Goal: Task Accomplishment & Management: Manage account settings

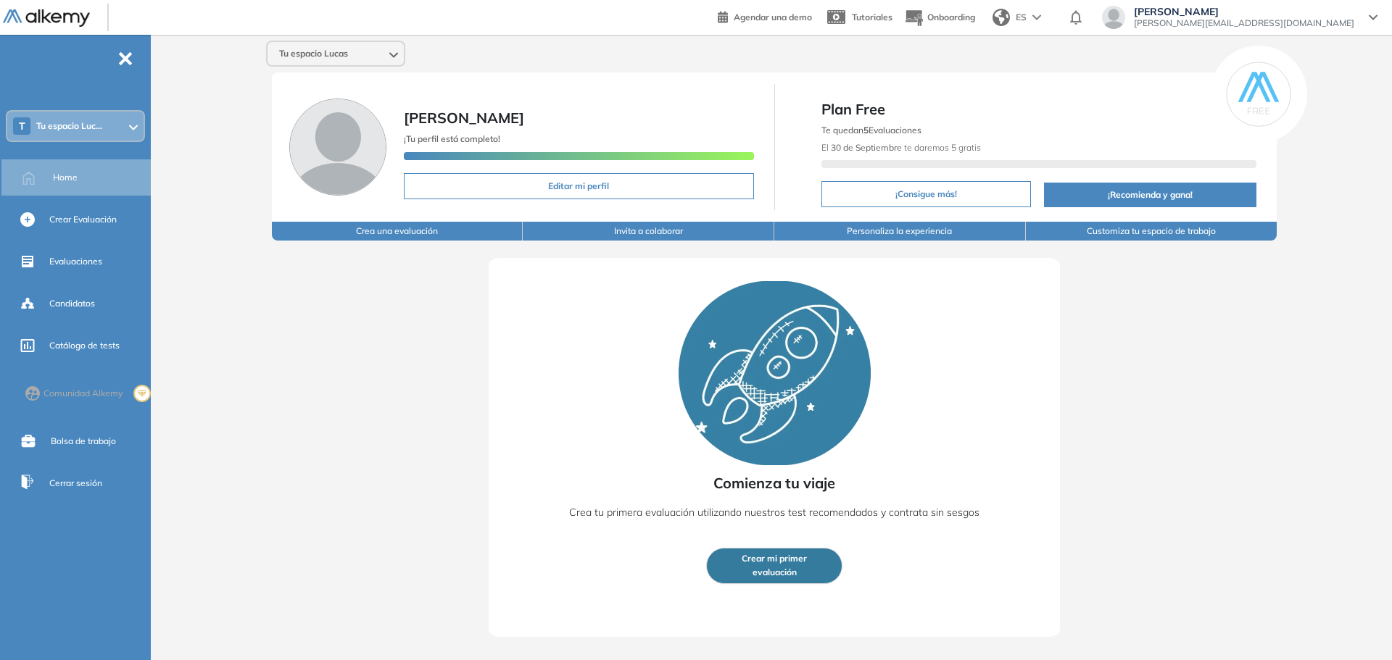
click at [114, 116] on div "T Tu espacio Luc..." at bounding box center [75, 126] width 136 height 29
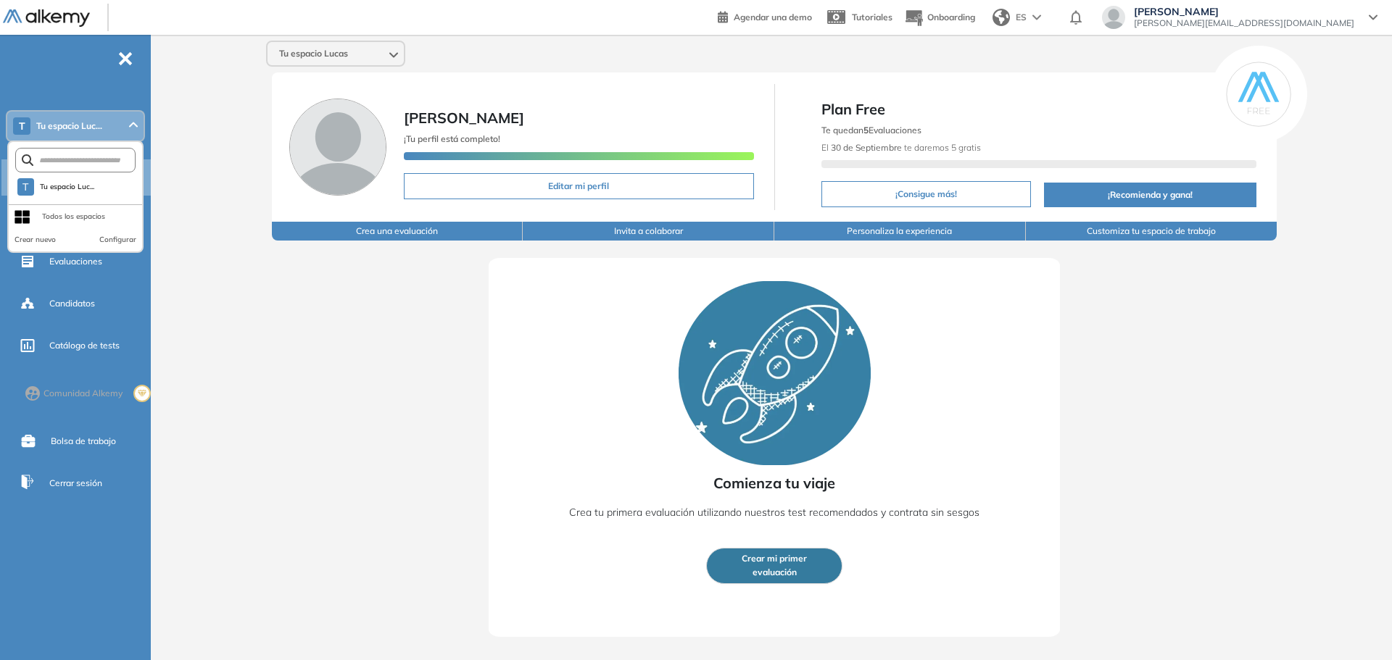
click at [114, 120] on div "T Tu espacio Luc..." at bounding box center [75, 126] width 136 height 29
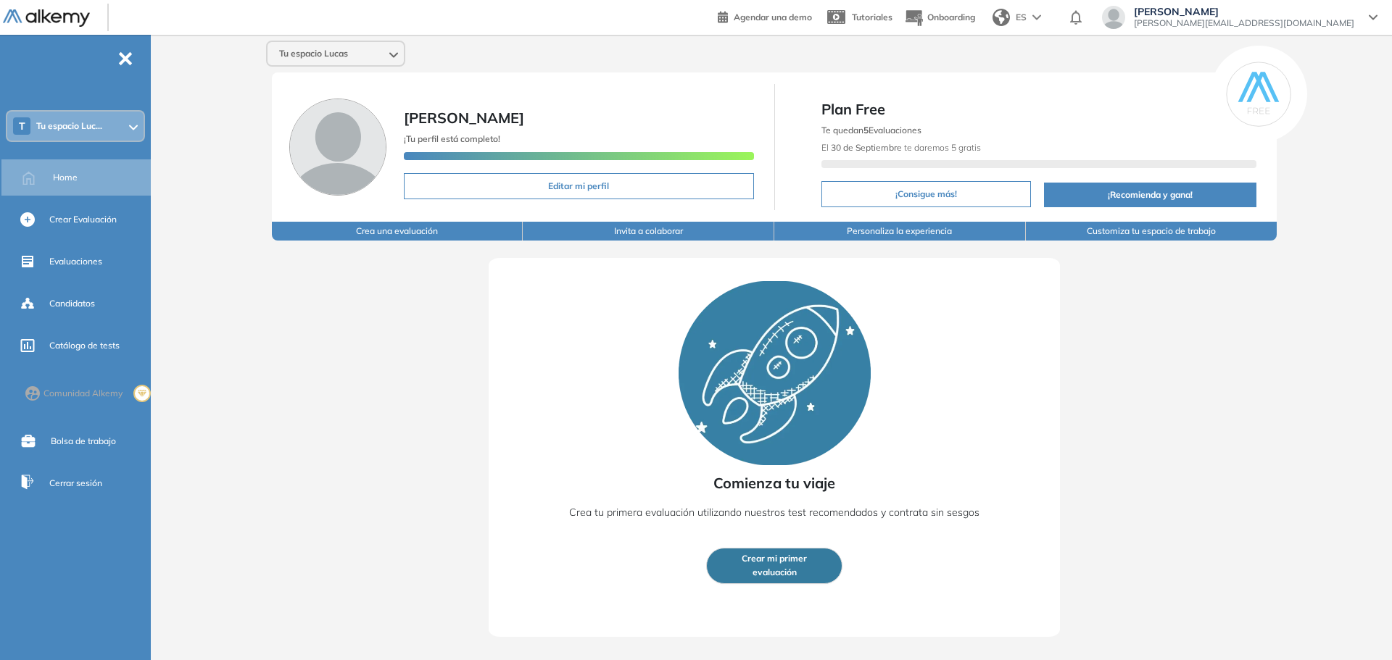
click at [1282, 22] on span "[PERSON_NAME][EMAIL_ADDRESS][PERSON_NAME][DOMAIN_NAME]" at bounding box center [1244, 23] width 220 height 12
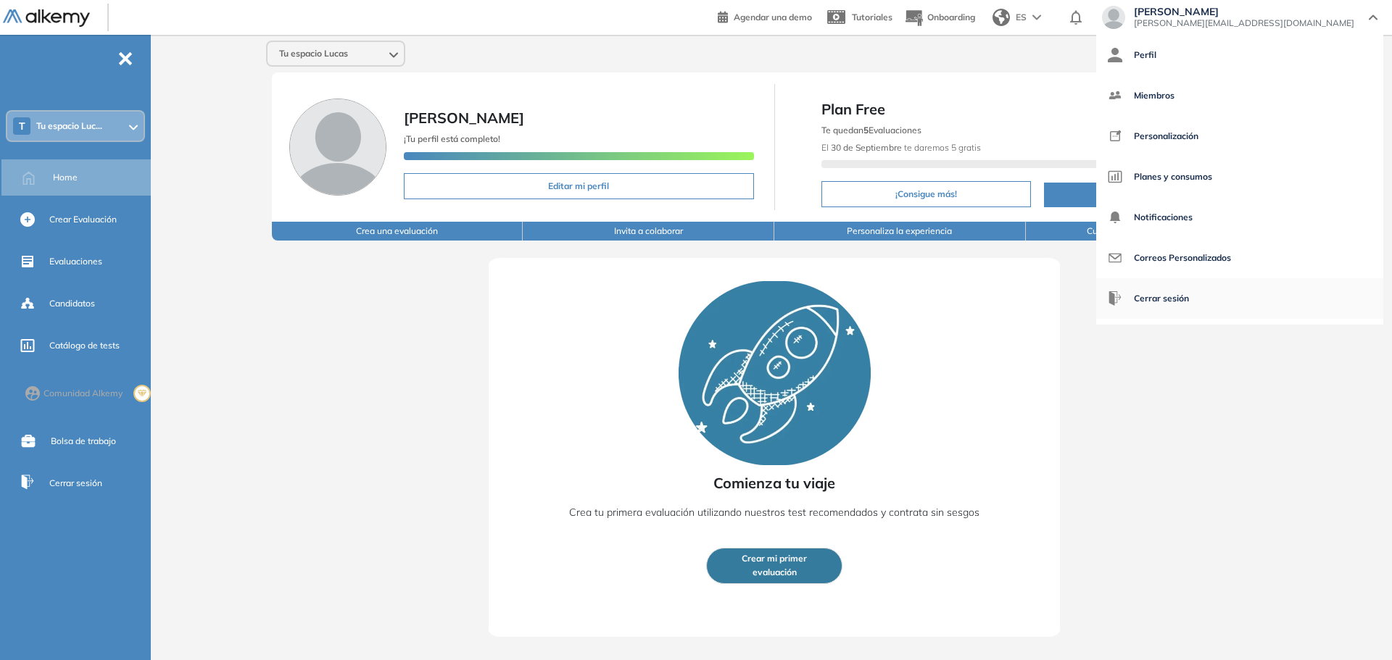
click at [1189, 293] on span "Cerrar sesión" at bounding box center [1161, 298] width 55 height 35
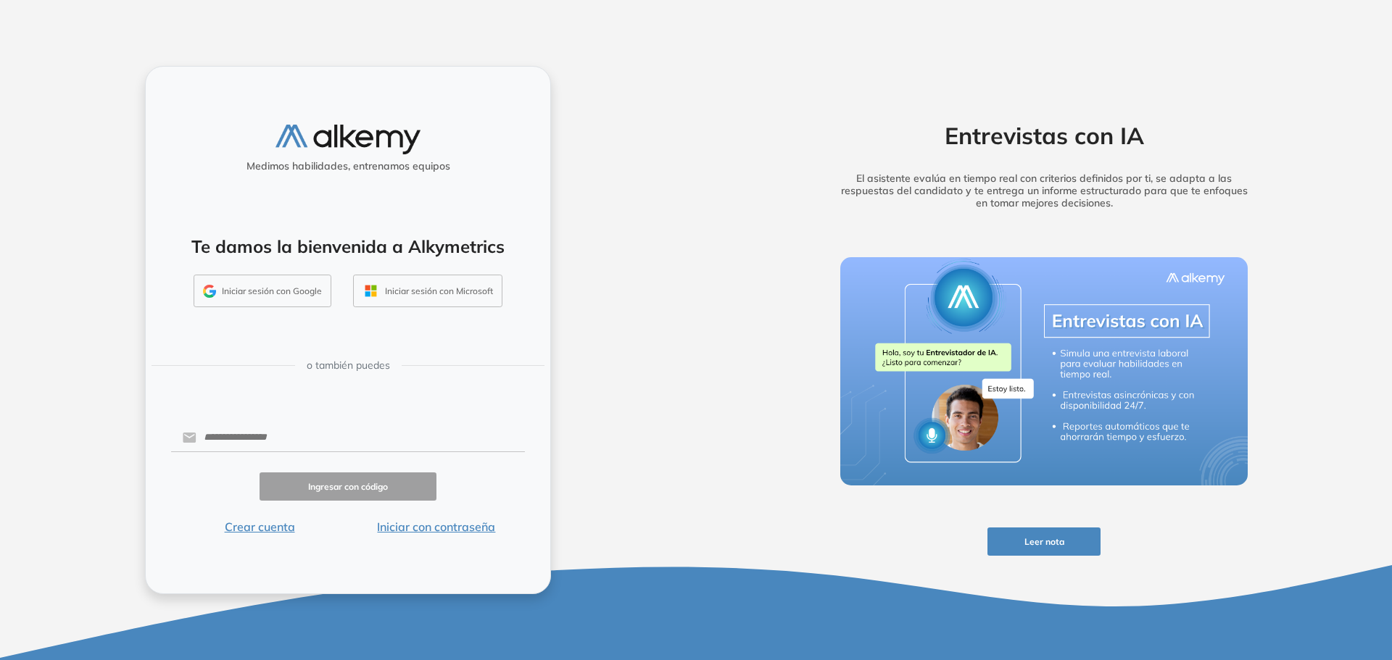
click at [419, 526] on button "Iniciar con contraseña" at bounding box center [436, 526] width 177 height 17
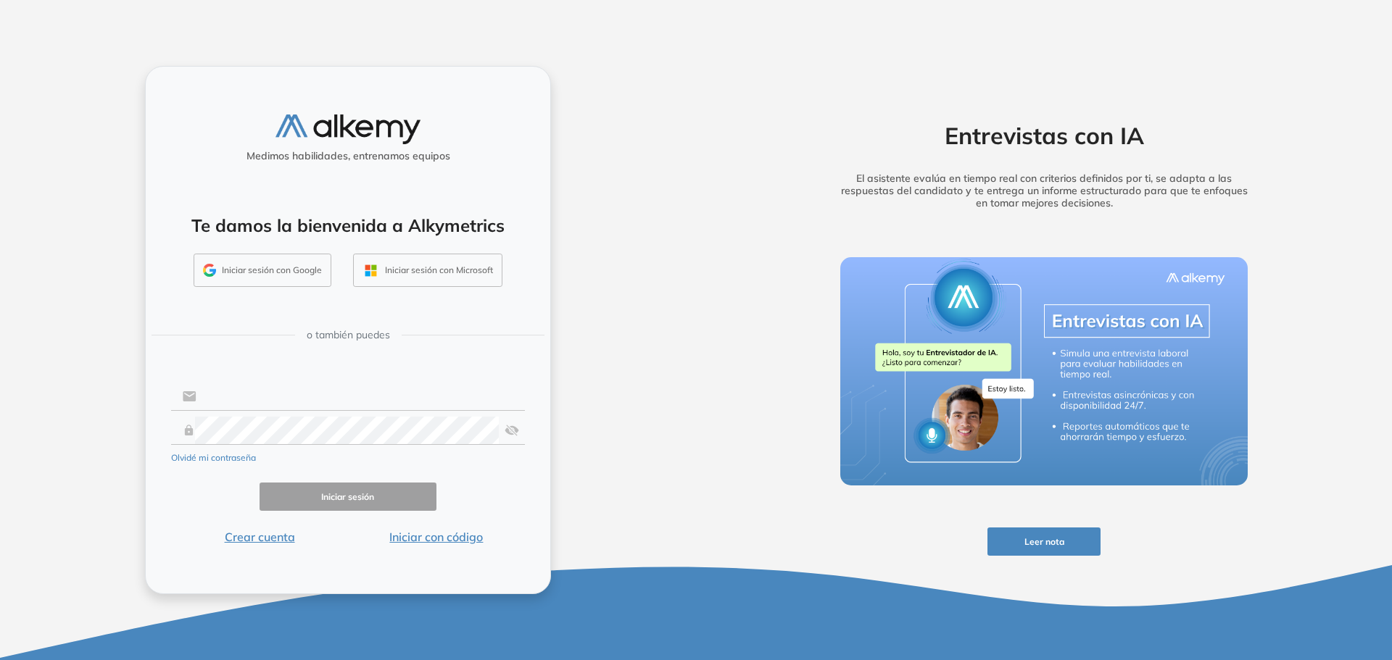
click at [275, 407] on input "text" at bounding box center [360, 397] width 328 height 28
drag, startPoint x: 254, startPoint y: 395, endPoint x: 643, endPoint y: 410, distance: 388.8
click at [643, 410] on div "**********" at bounding box center [348, 330] width 696 height 660
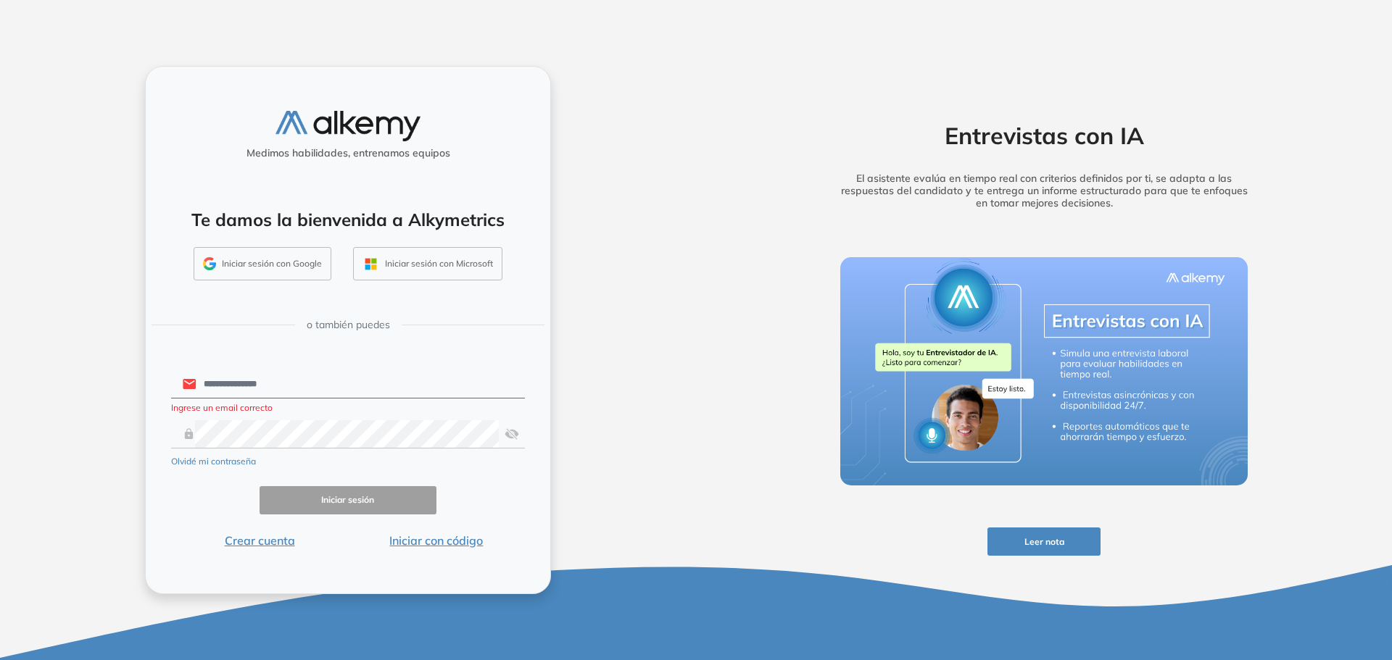
type input "**********"
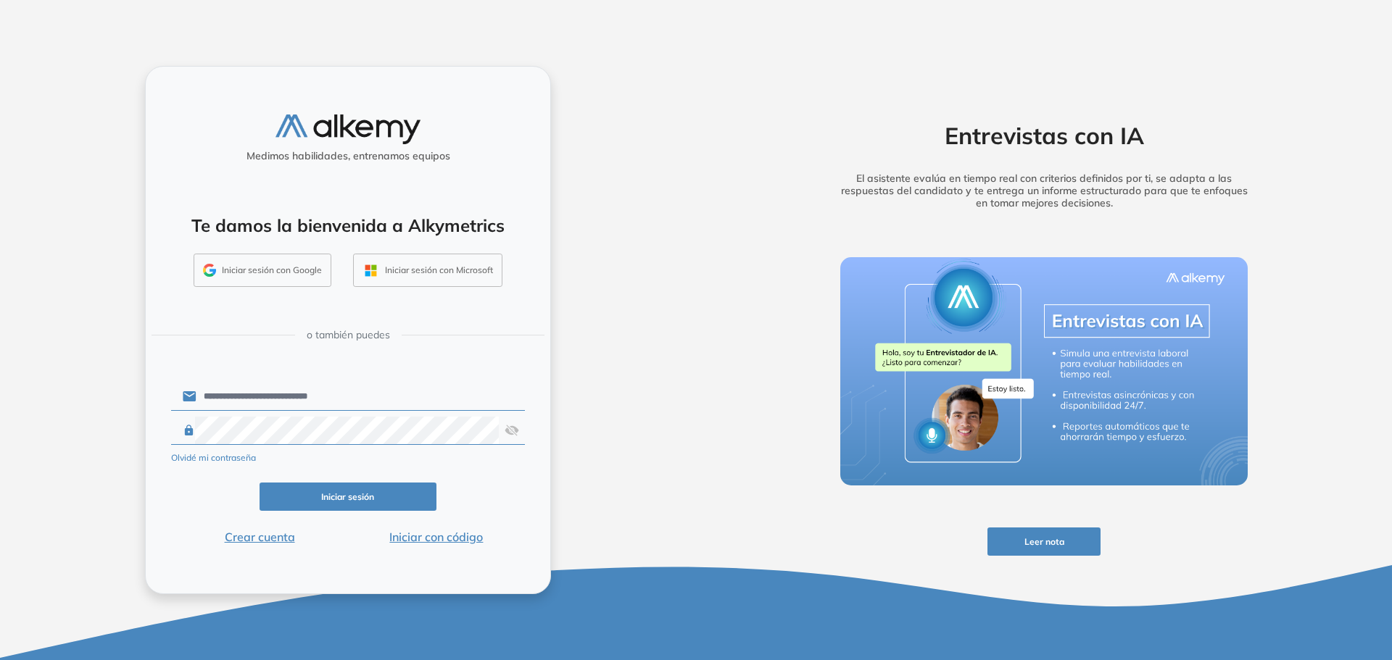
click button "Iniciar sesión" at bounding box center [348, 497] width 177 height 28
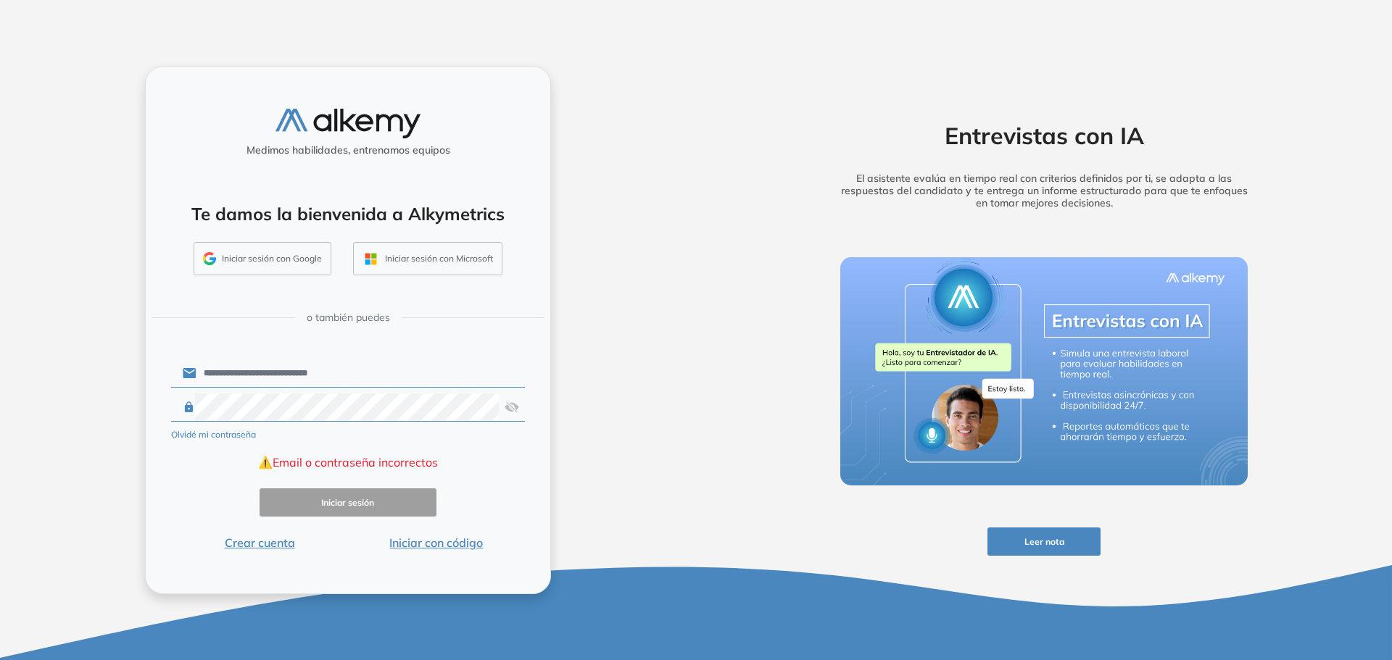
click at [442, 546] on button "Iniciar con código" at bounding box center [436, 542] width 177 height 17
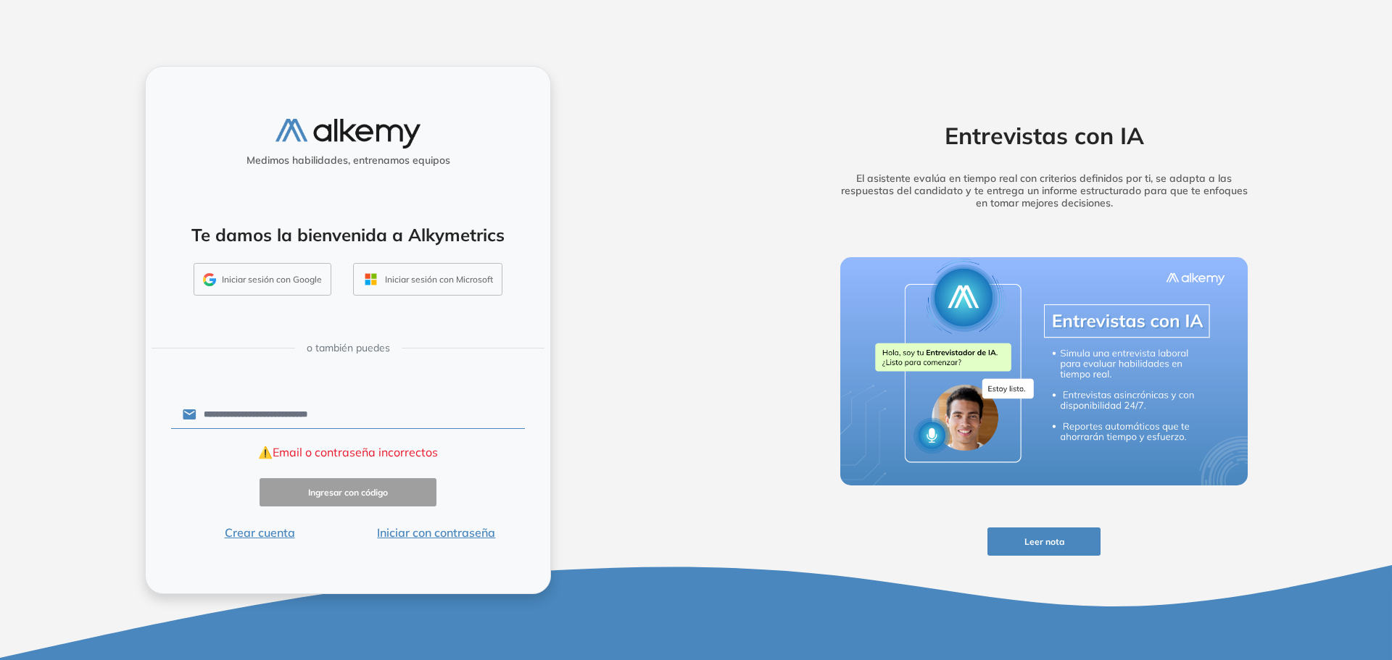
click at [266, 536] on button "Crear cuenta" at bounding box center [259, 532] width 177 height 17
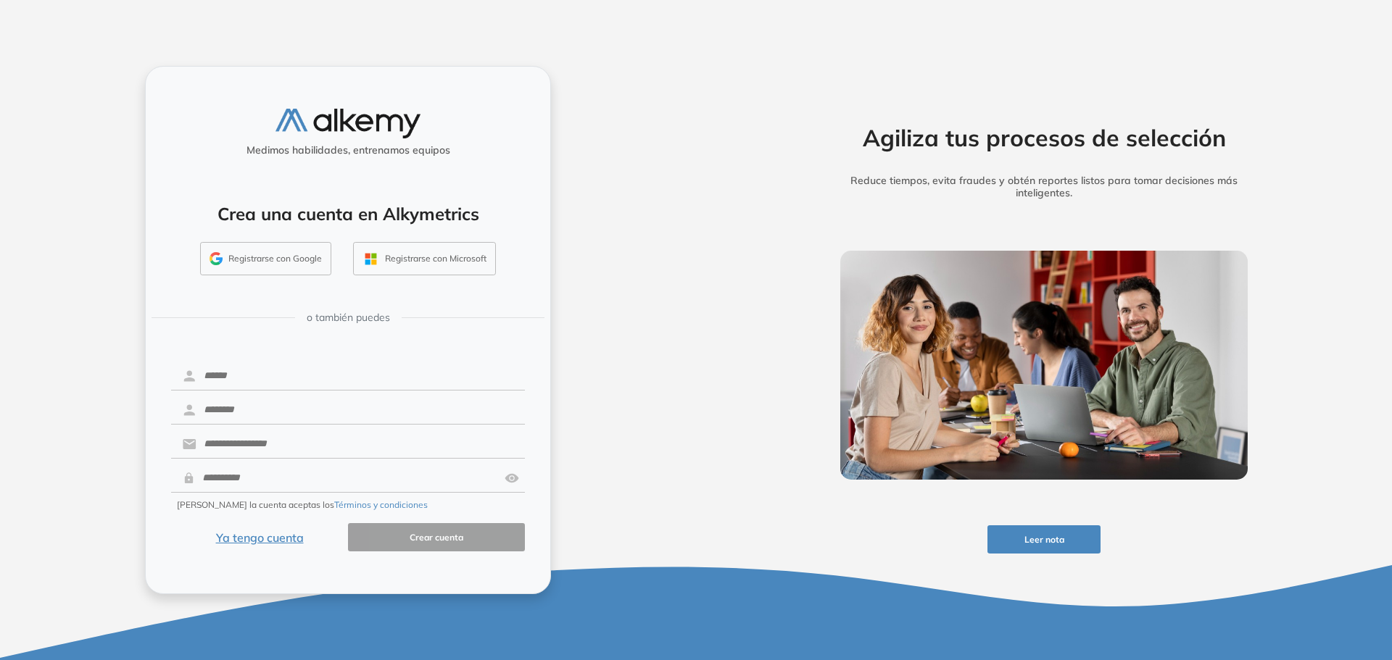
click at [249, 542] on button "Ya tengo cuenta" at bounding box center [259, 537] width 177 height 28
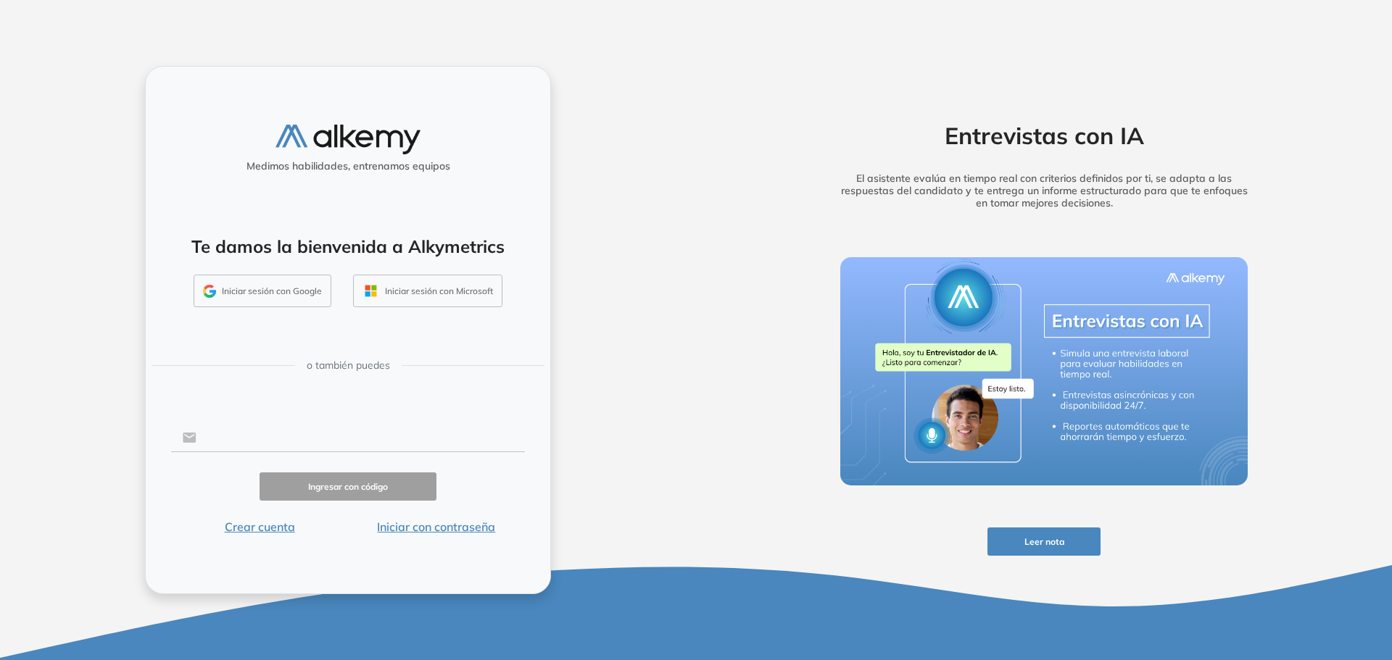
click at [275, 439] on input "text" at bounding box center [360, 438] width 328 height 28
drag, startPoint x: 292, startPoint y: 445, endPoint x: 657, endPoint y: 485, distance: 366.8
click at [656, 485] on div "**********" at bounding box center [348, 330] width 696 height 660
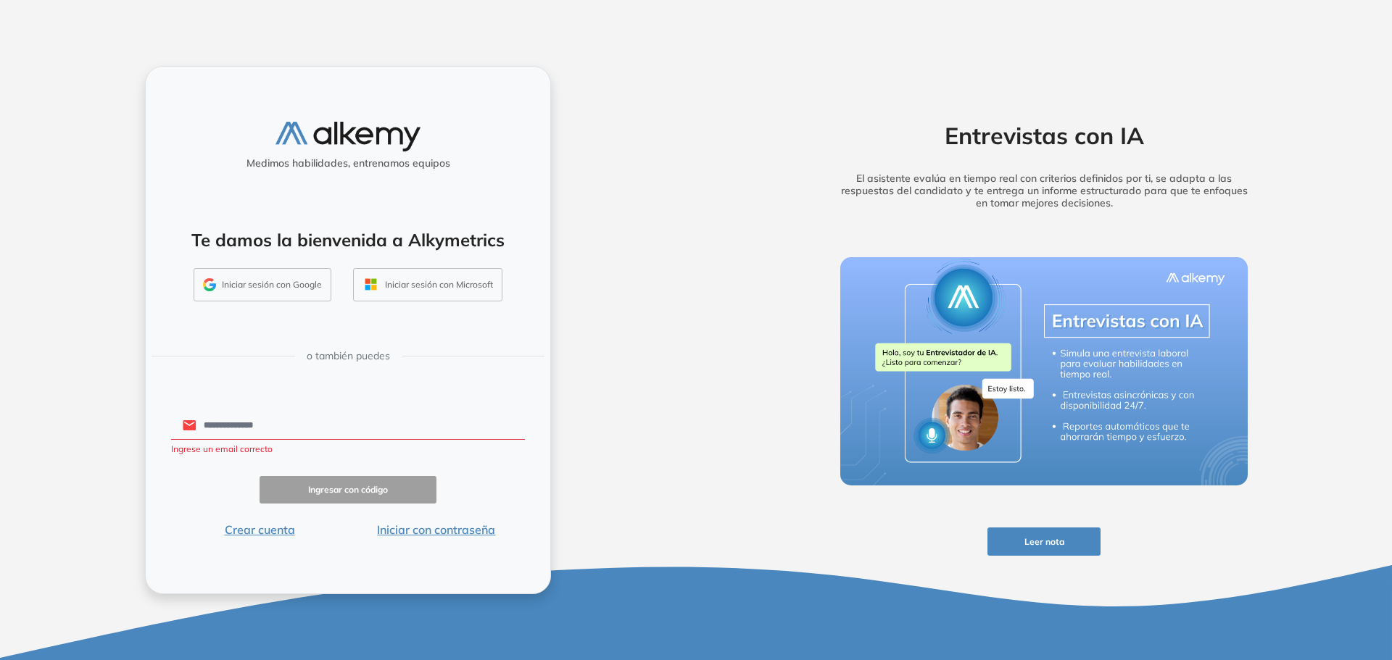
type input "**********"
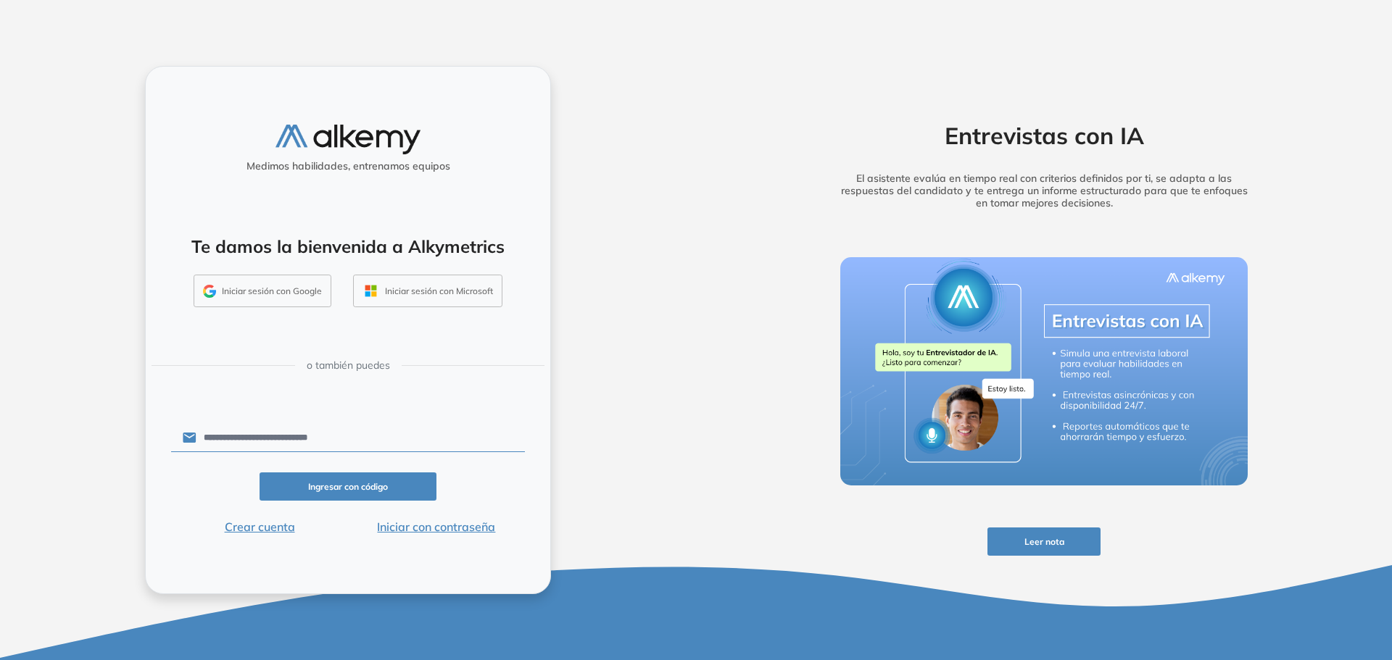
click at [400, 492] on button "Ingresar con código" at bounding box center [348, 487] width 177 height 28
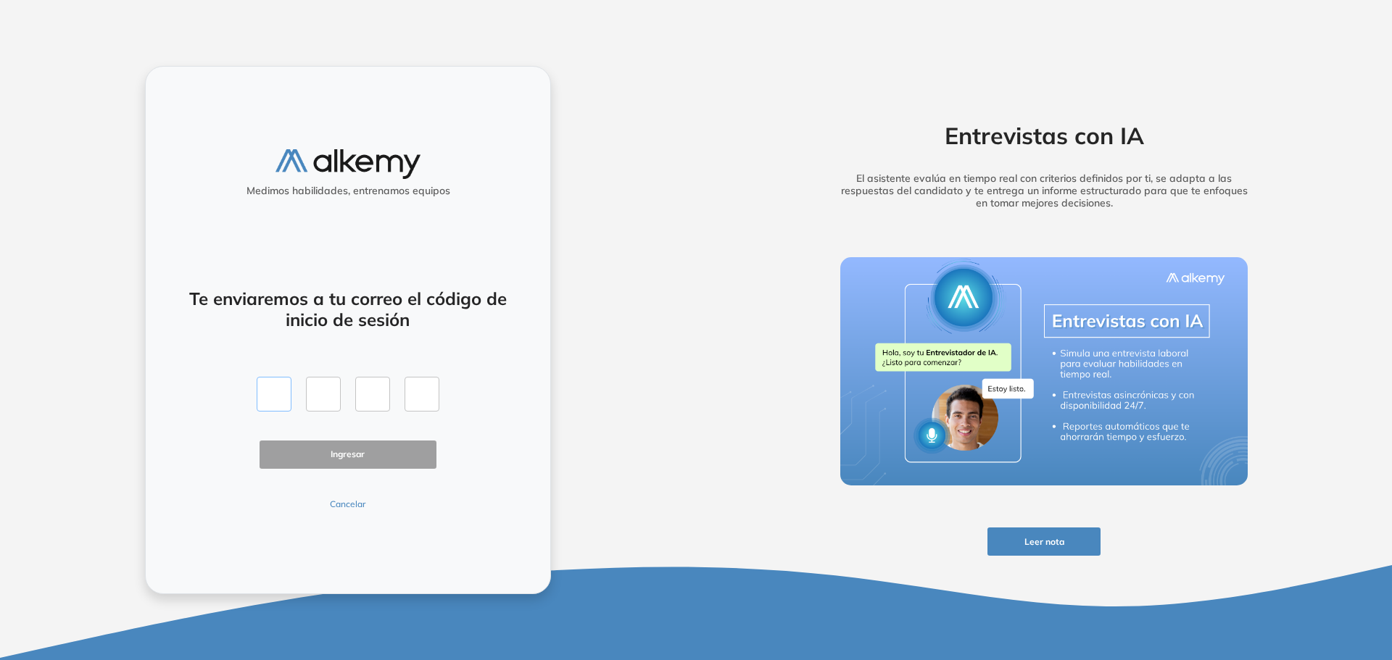
click at [268, 398] on input "text" at bounding box center [274, 394] width 35 height 35
paste input "*"
type input "*"
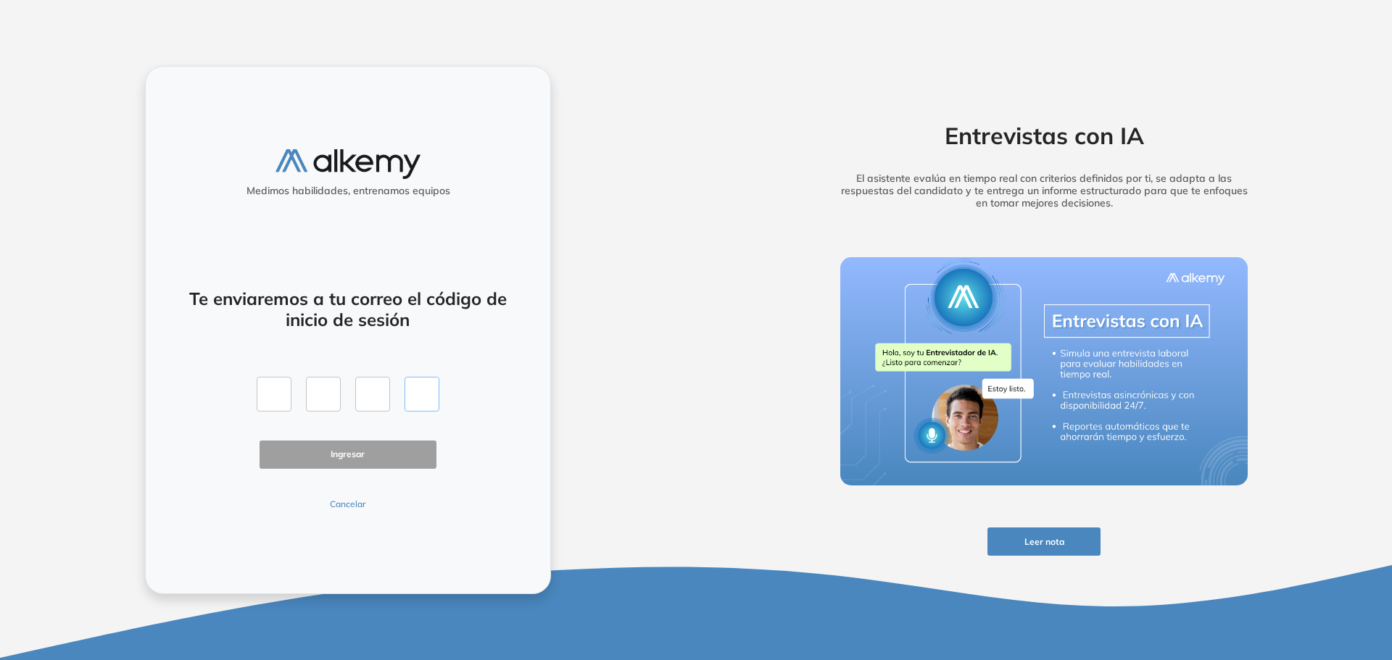
type input "*"
click at [349, 453] on button "Ingresar" at bounding box center [348, 455] width 177 height 28
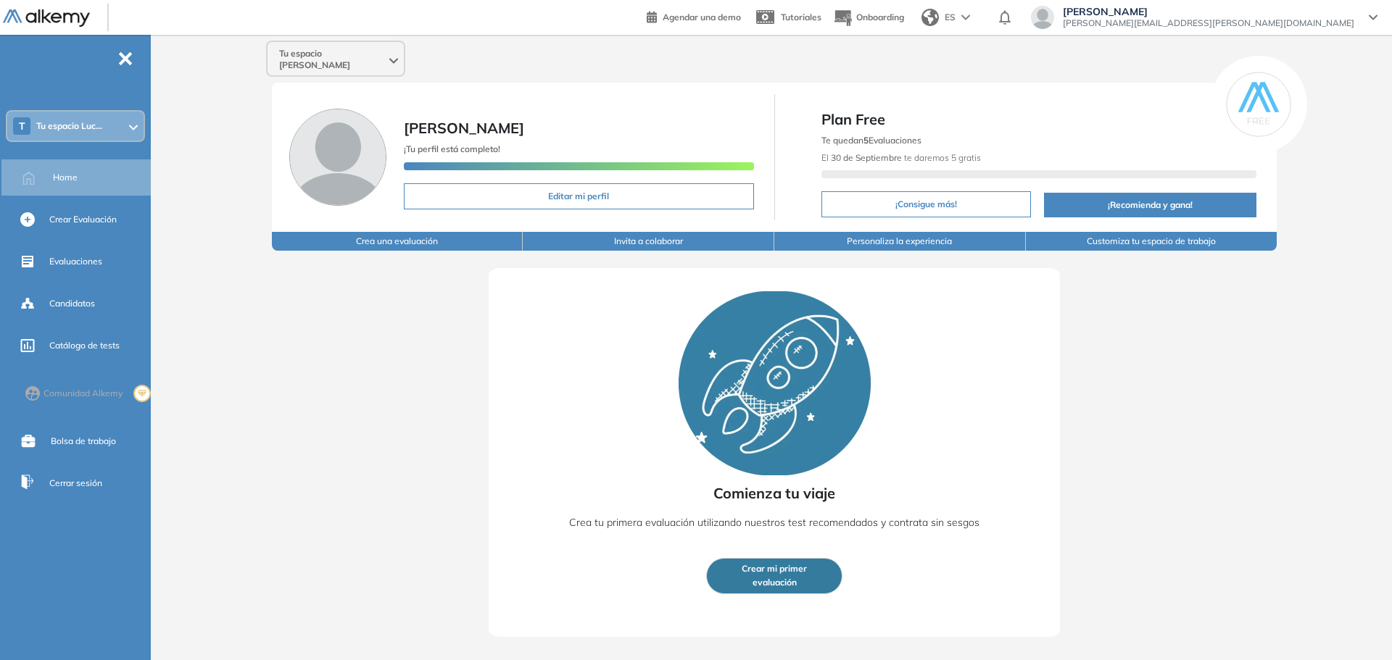
click at [113, 130] on div "T Tu espacio Luc..." at bounding box center [75, 126] width 136 height 29
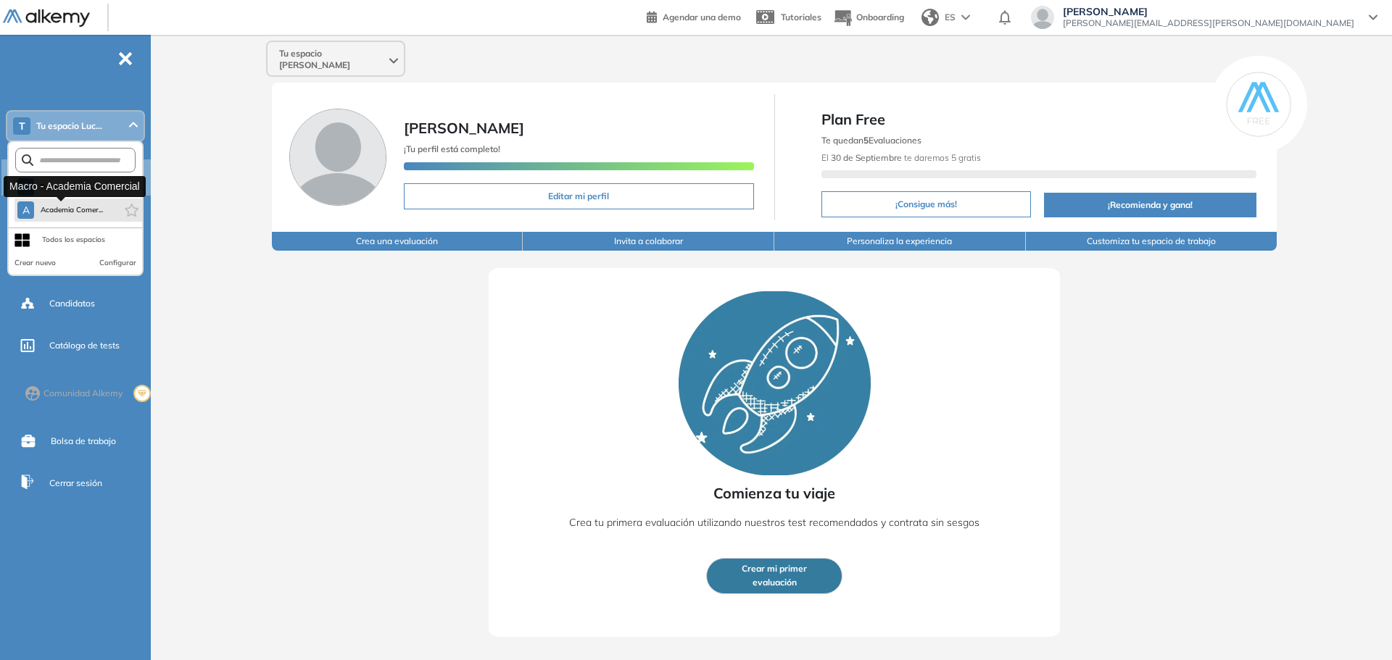
click at [67, 216] on button "A Academia Comer..." at bounding box center [60, 210] width 86 height 17
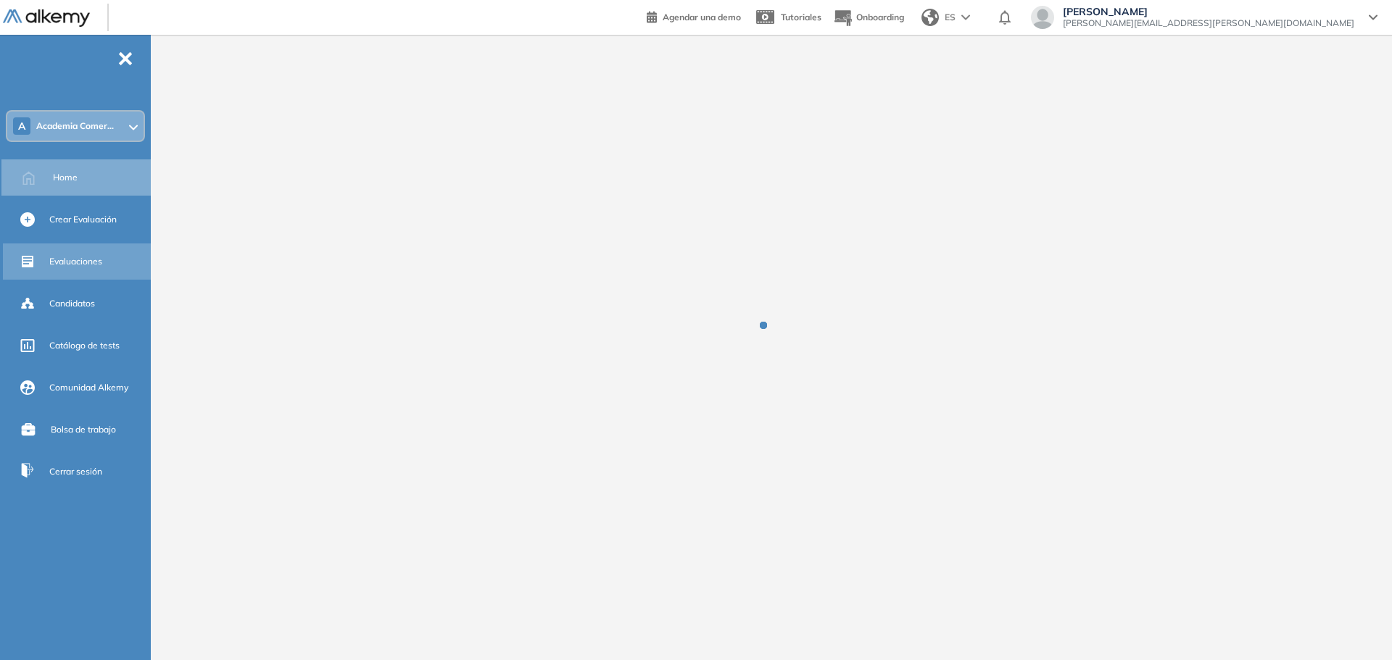
click at [69, 265] on span "Evaluaciones" at bounding box center [75, 261] width 53 height 13
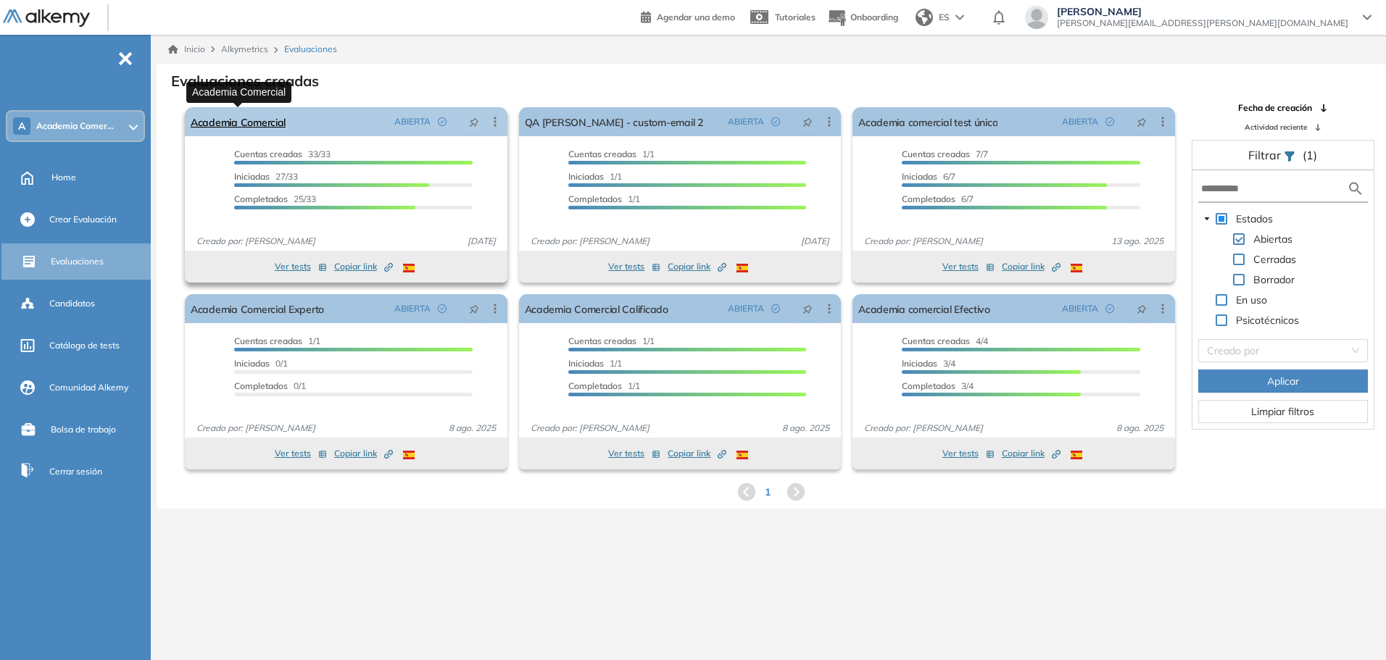
click at [273, 124] on link "Academia Comercial" at bounding box center [238, 121] width 95 height 29
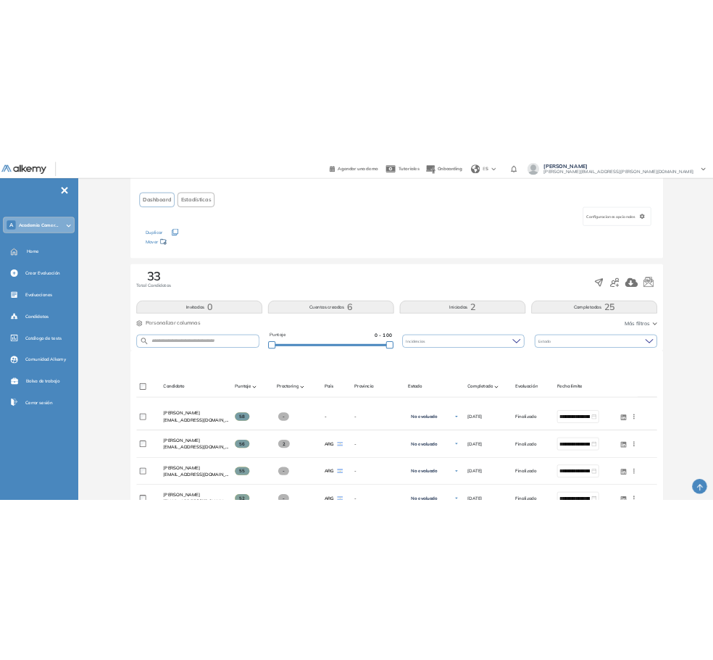
scroll to position [217, 0]
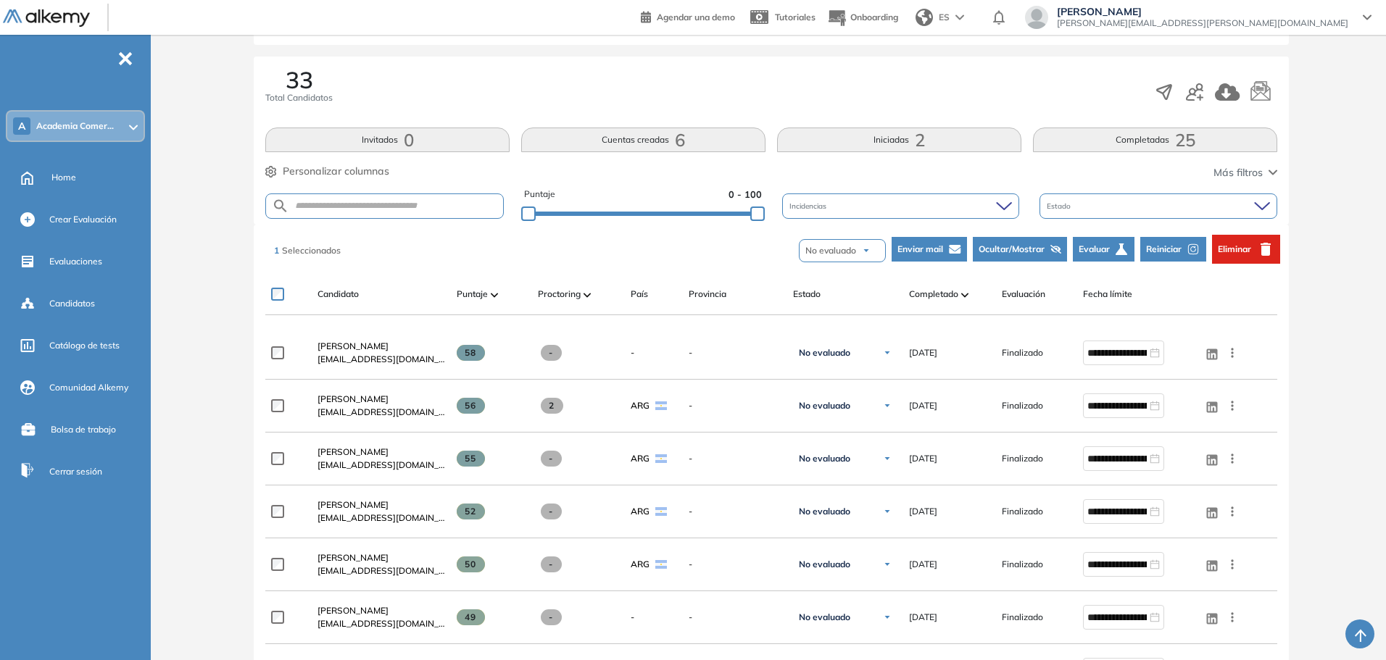
click at [1162, 252] on span "Reiniciar" at bounding box center [1164, 249] width 36 height 13
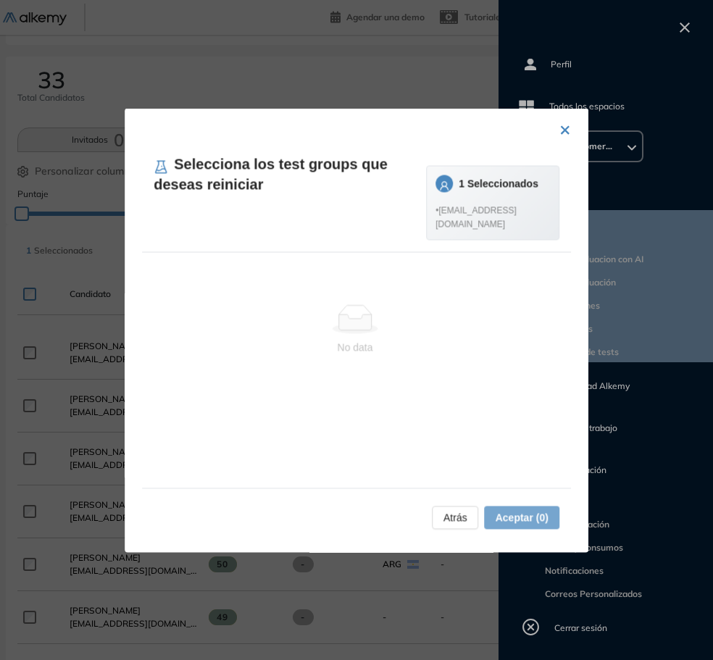
click at [552, 135] on div "× Selecciona los test groups que deseas reiniciar 1 Seleccionados • corinapalme…" at bounding box center [357, 330] width 464 height 444
click at [560, 129] on button "×" at bounding box center [566, 128] width 12 height 28
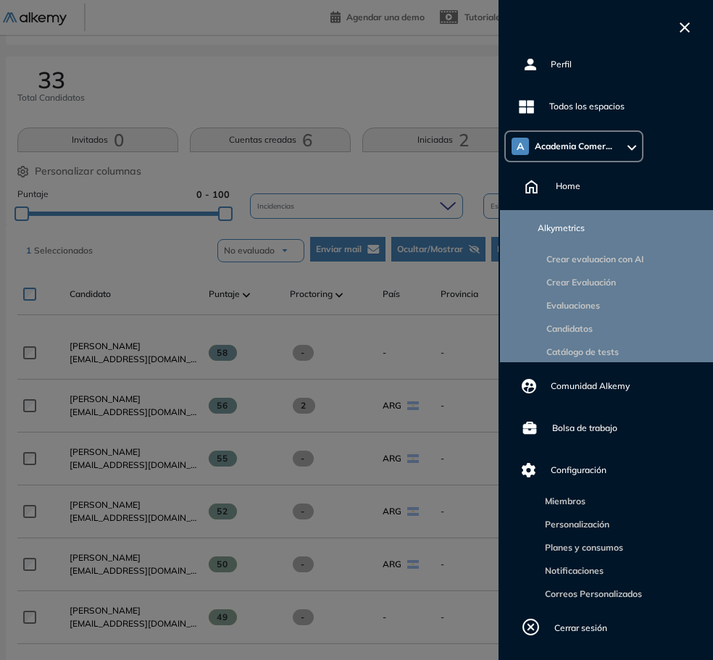
click at [600, 251] on span "Reiniciar" at bounding box center [583, 249] width 36 height 13
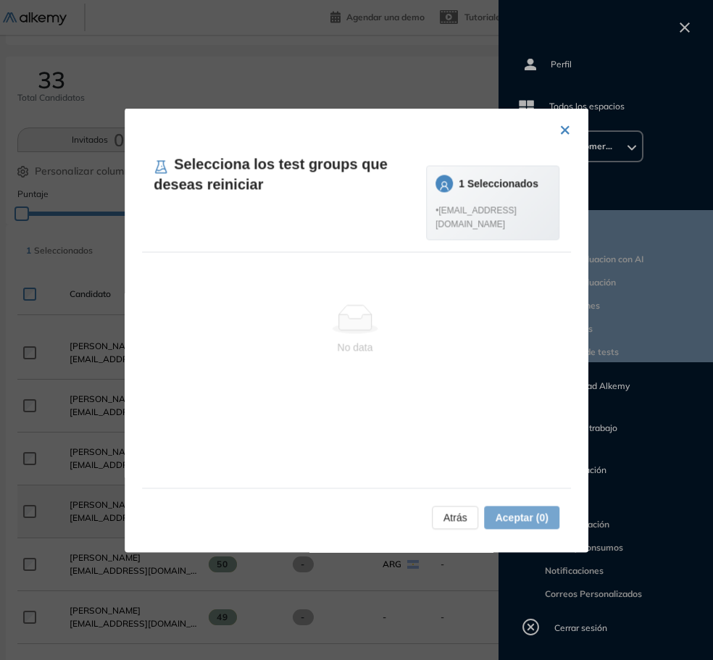
click at [460, 520] on span "Atrás" at bounding box center [456, 518] width 24 height 16
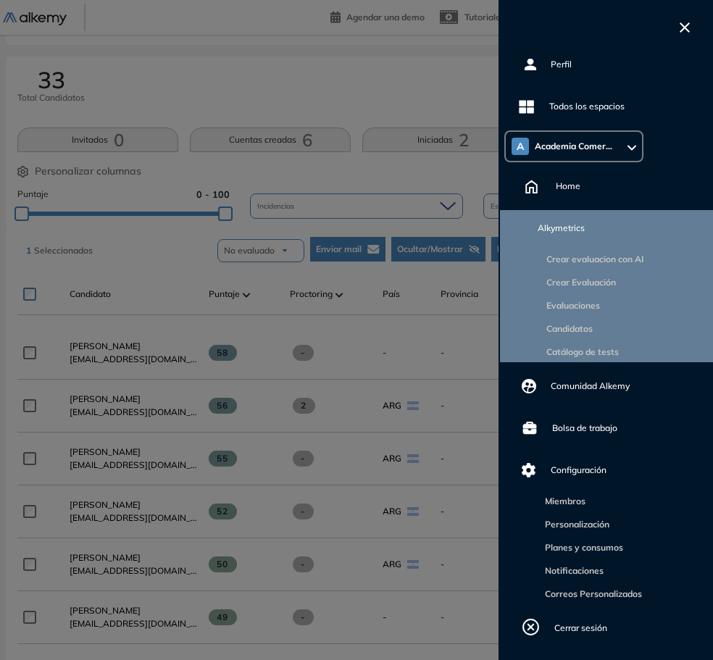
click at [704, 14] on img at bounding box center [698, 17] width 25 height 29
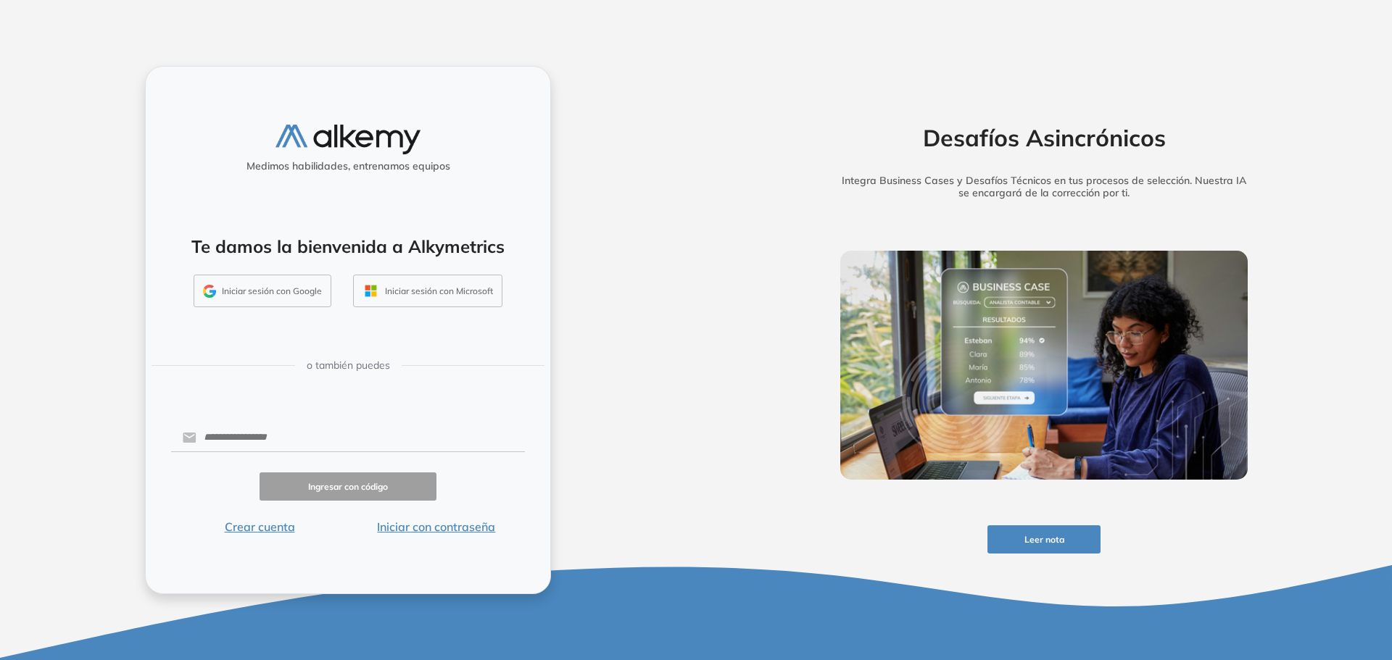
click at [465, 530] on button "Iniciar con contraseña" at bounding box center [436, 526] width 177 height 17
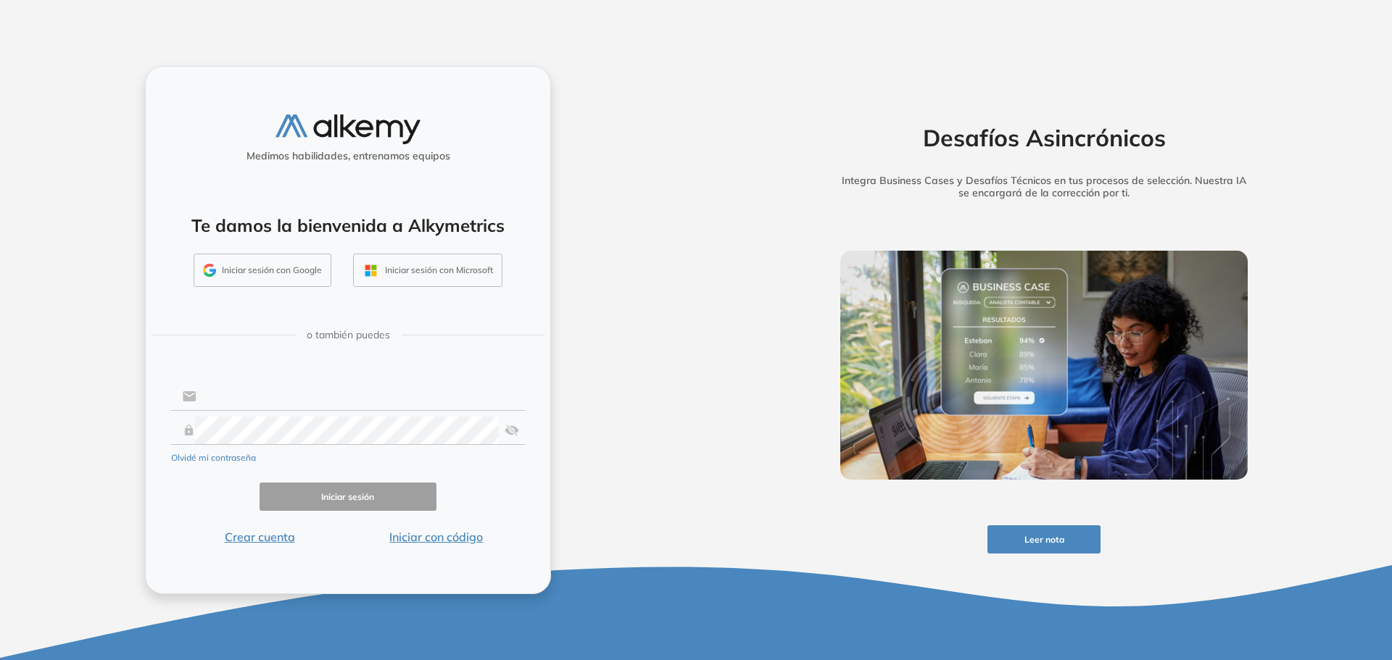
click at [308, 406] on input "text" at bounding box center [360, 397] width 328 height 28
drag, startPoint x: 249, startPoint y: 398, endPoint x: 520, endPoint y: 400, distance: 271.9
click at [520, 400] on input "**********" at bounding box center [360, 397] width 328 height 28
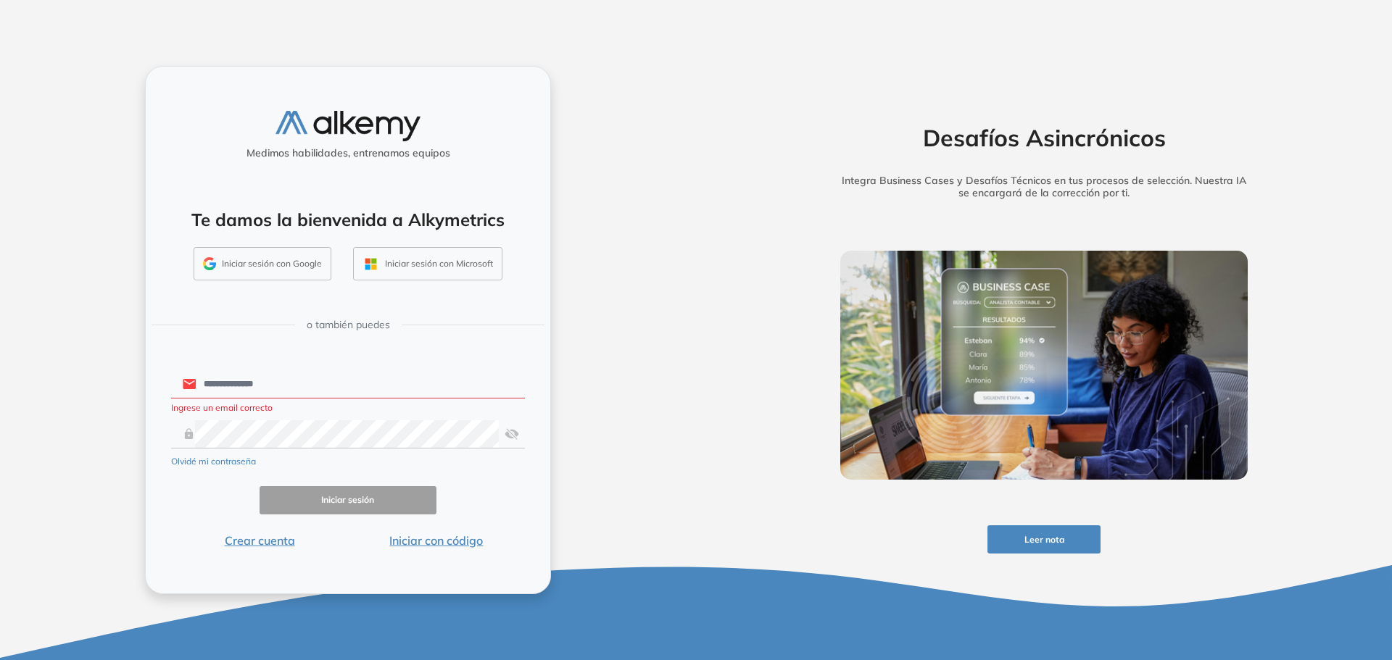
type input "**********"
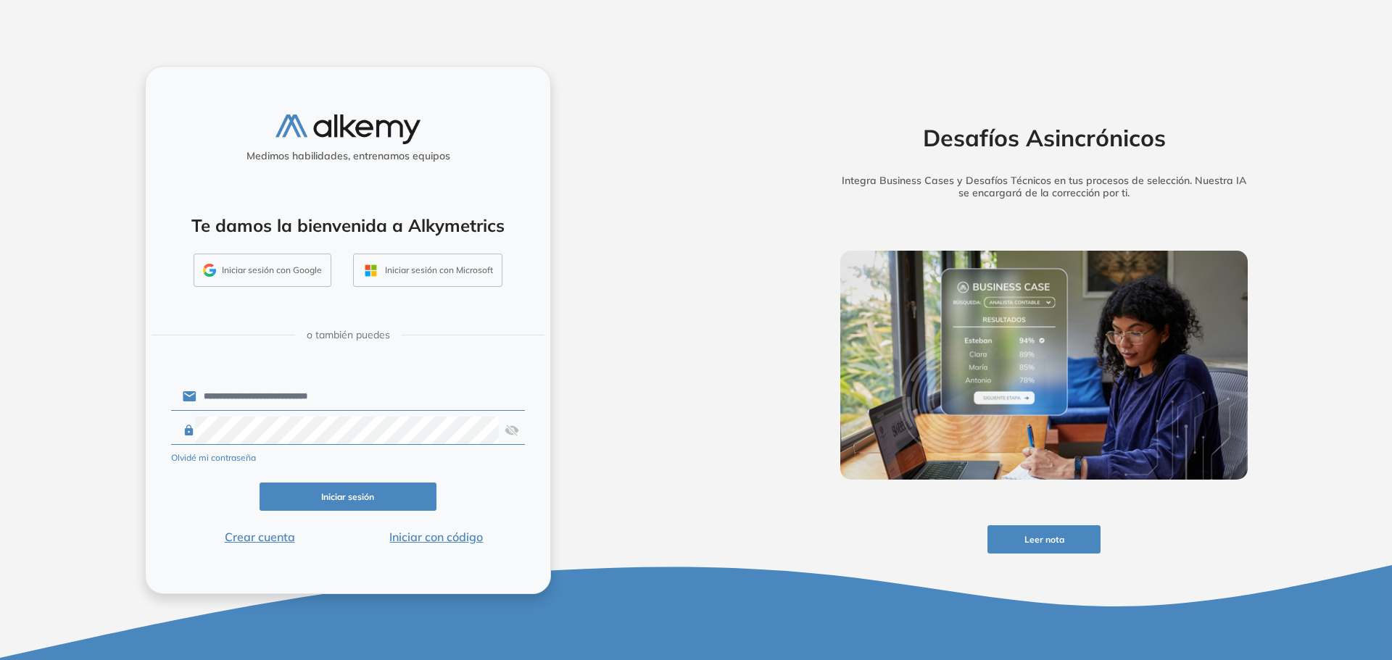
click button "Iniciar sesión" at bounding box center [348, 497] width 177 height 28
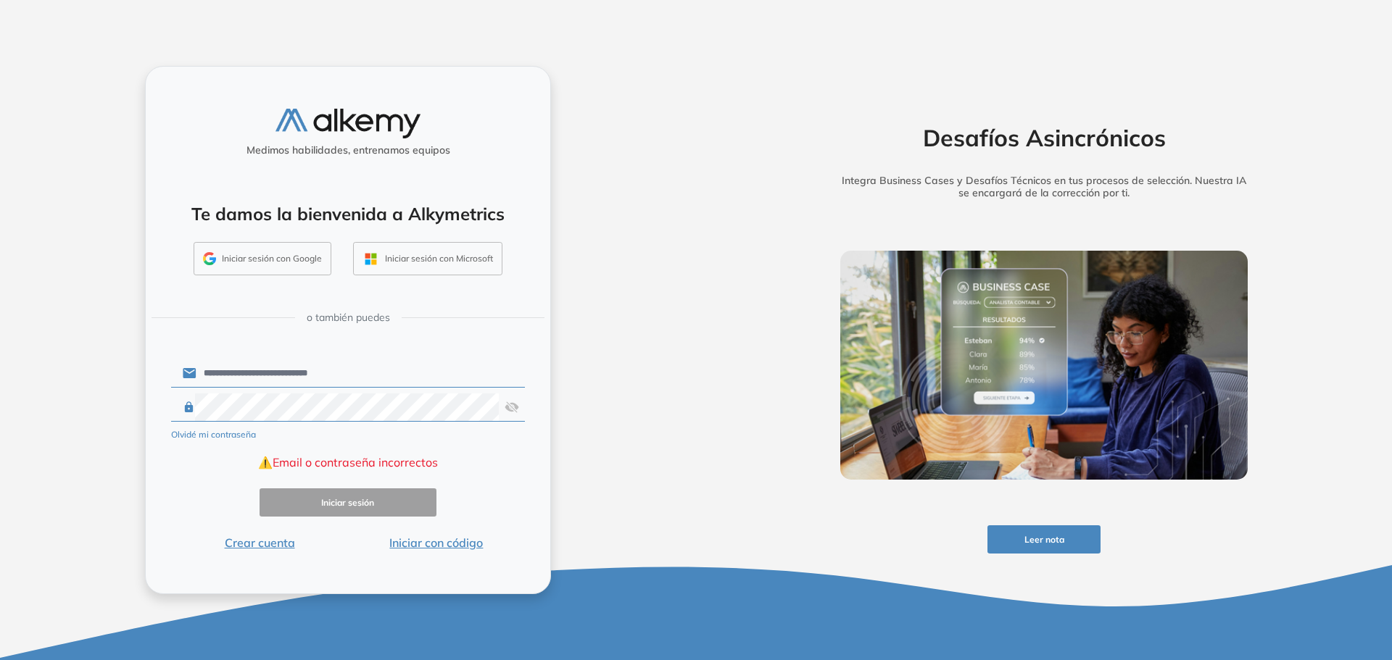
click at [38, 401] on div "**********" at bounding box center [348, 330] width 696 height 660
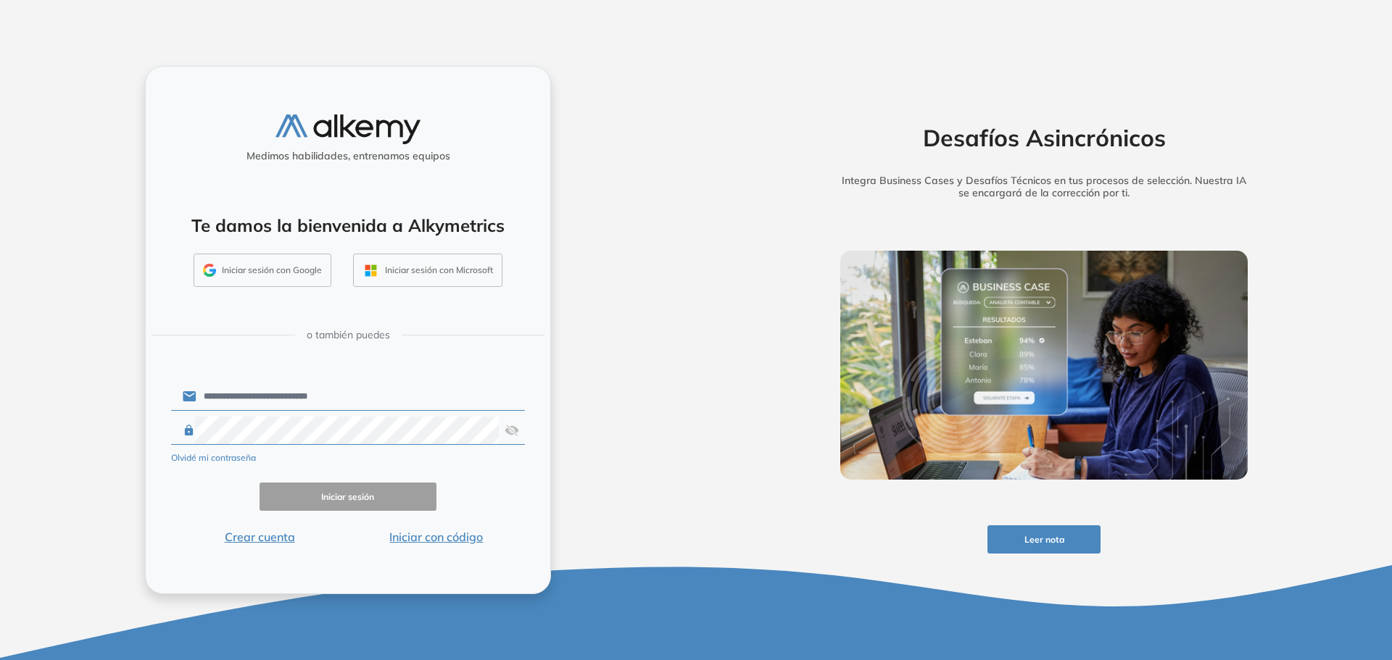
drag, startPoint x: 670, startPoint y: 506, endPoint x: 606, endPoint y: 507, distance: 63.8
click at [669, 506] on div "**********" at bounding box center [348, 330] width 696 height 660
click at [443, 539] on button "Iniciar con código" at bounding box center [436, 536] width 177 height 17
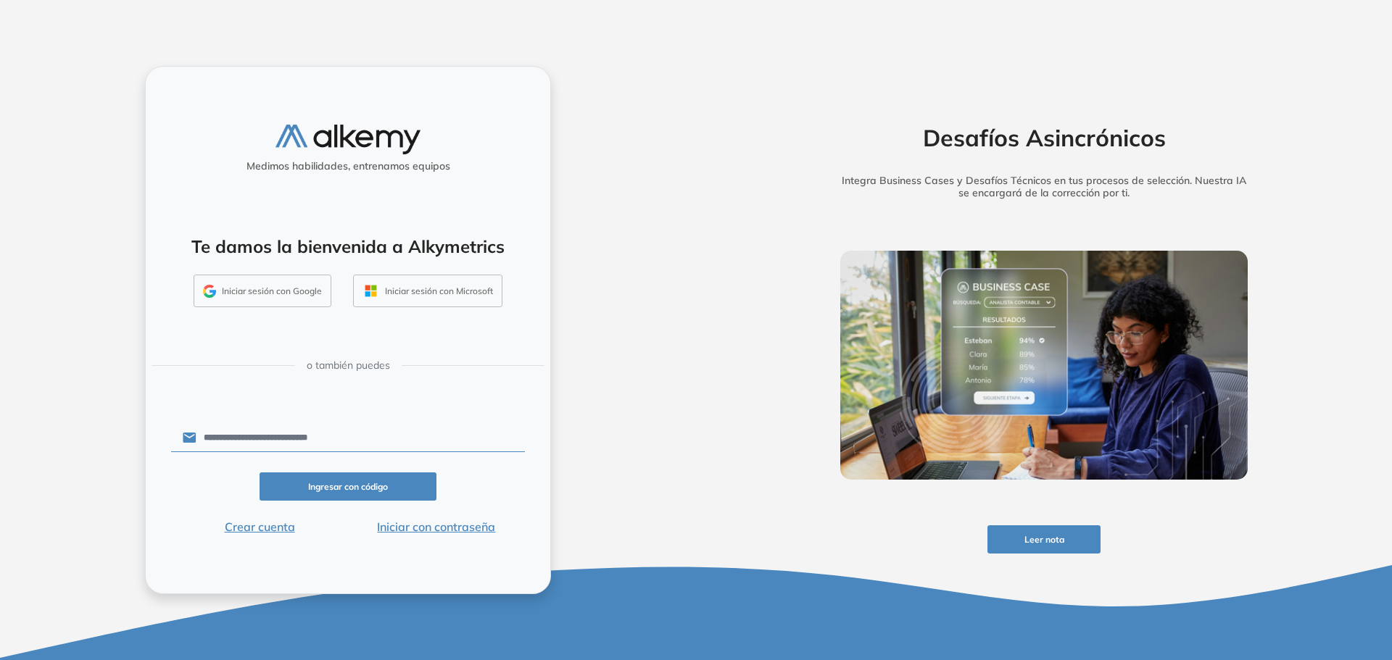
click at [362, 489] on button "Ingresar con código" at bounding box center [348, 487] width 177 height 28
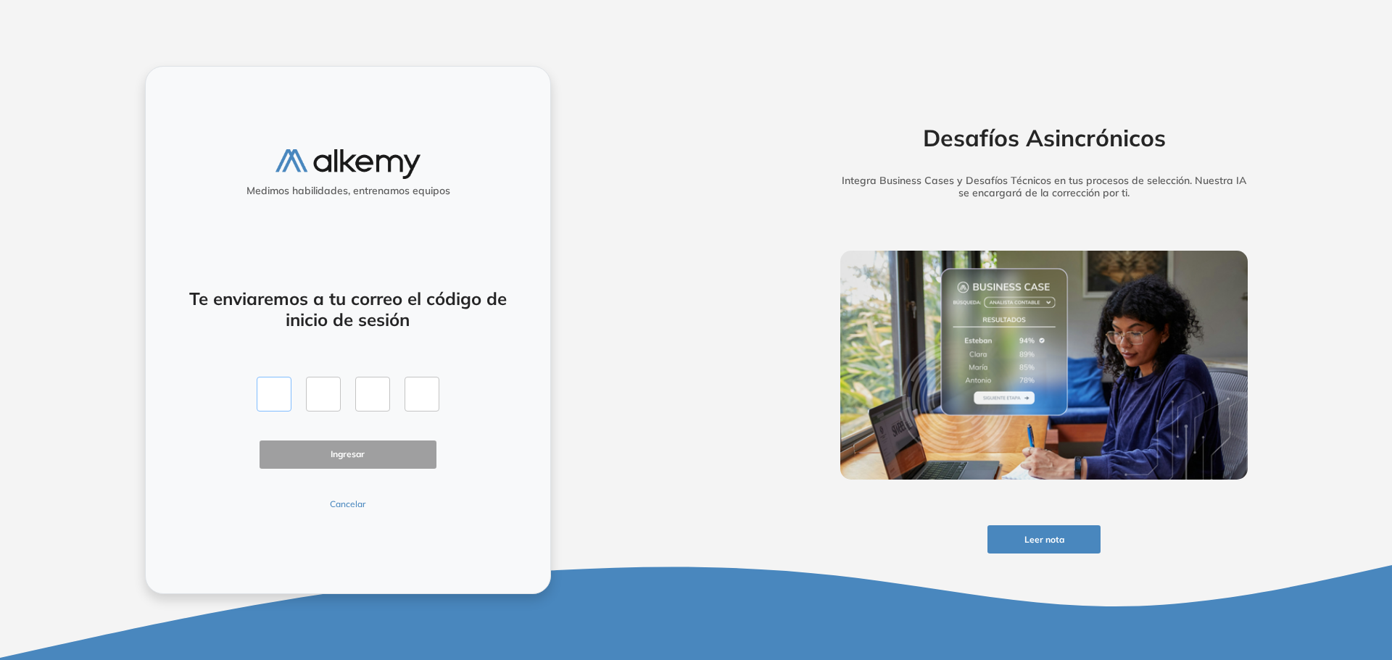
click at [273, 407] on input "text" at bounding box center [274, 394] width 35 height 35
paste input "*"
type input "*"
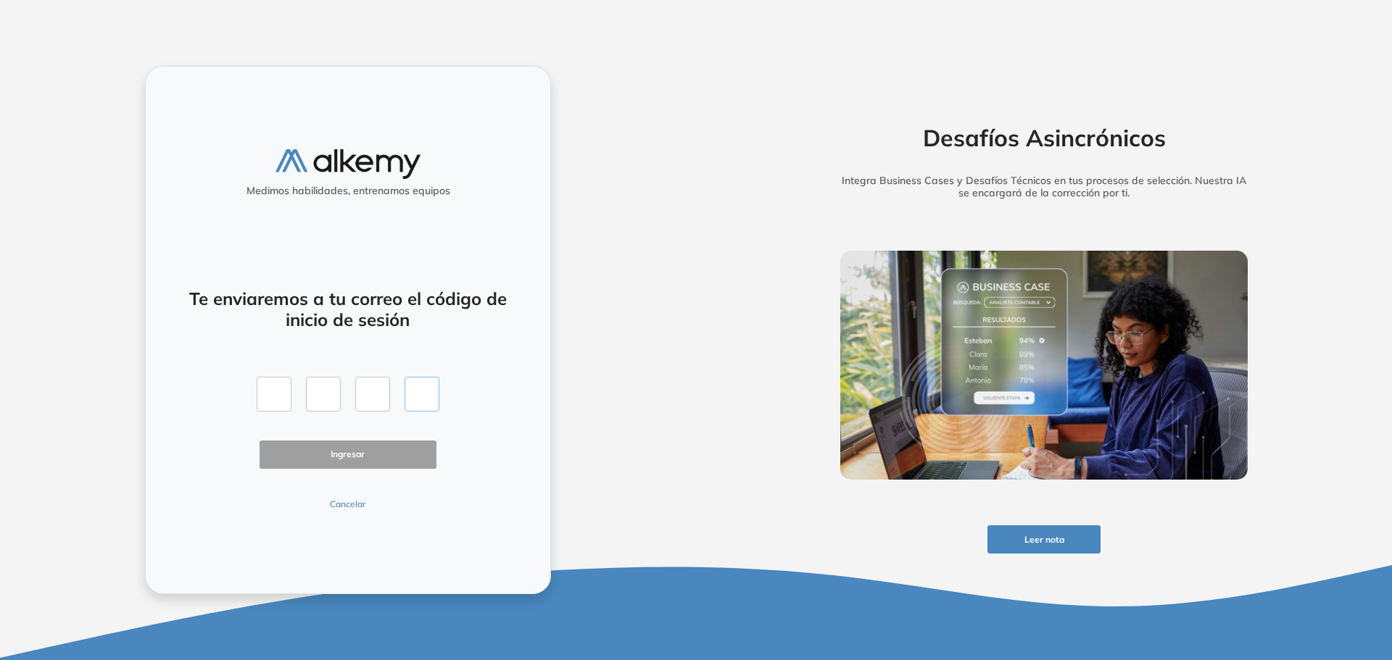
type input "*"
click at [379, 447] on button "Ingresar" at bounding box center [348, 455] width 177 height 28
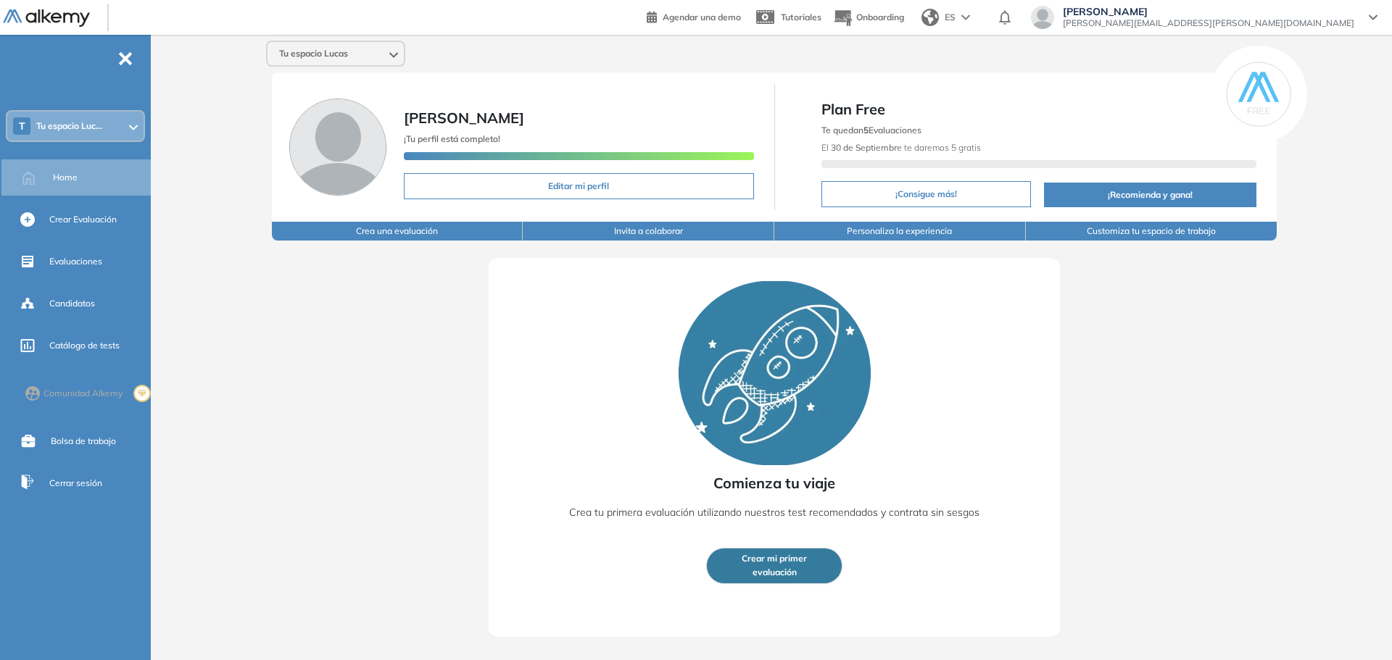
click at [104, 113] on div "T Tu espacio Luc..." at bounding box center [75, 126] width 136 height 29
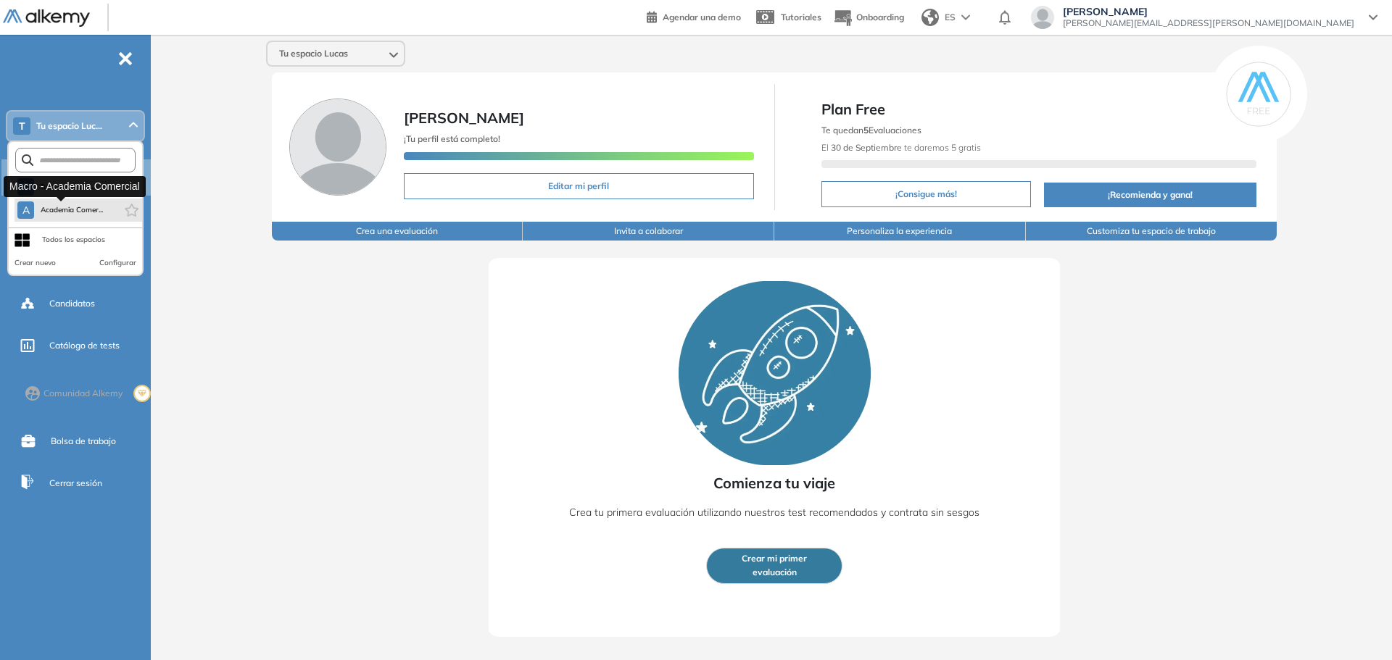
click at [66, 215] on span "Academia Comer..." at bounding box center [71, 210] width 63 height 12
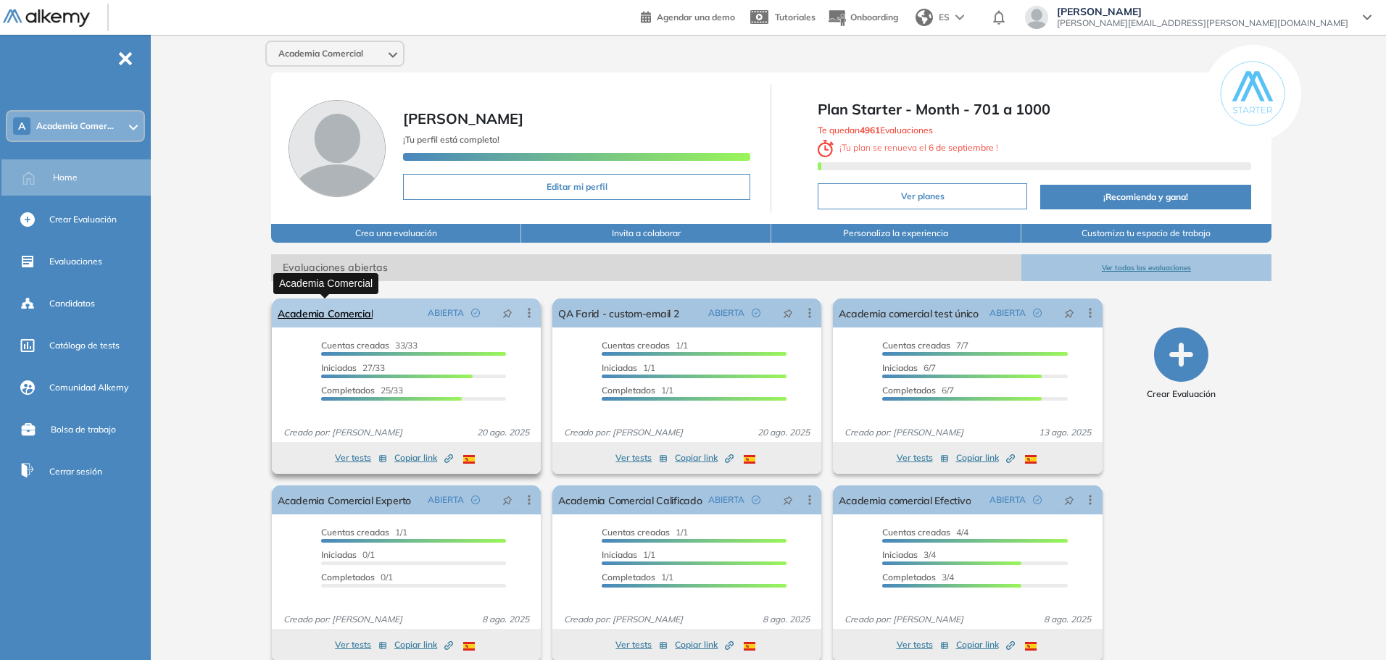
click at [352, 320] on link "Academia Comercial" at bounding box center [325, 313] width 95 height 29
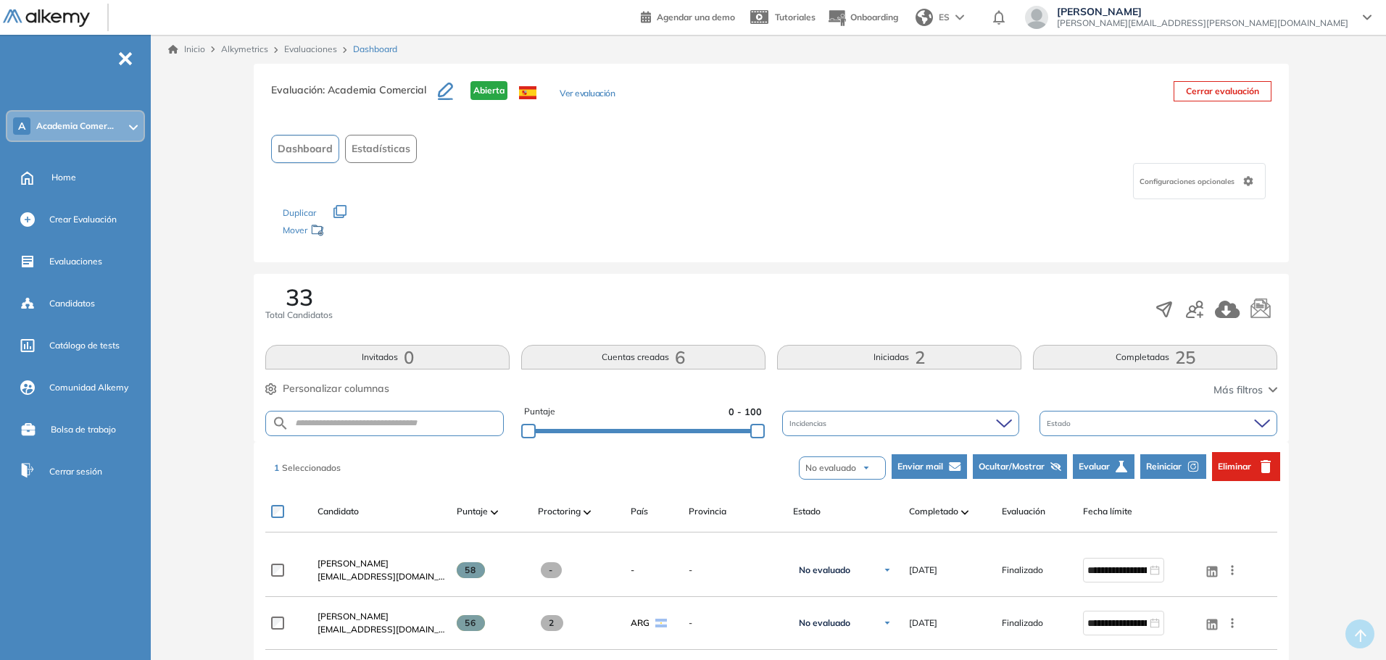
click at [1184, 465] on button "Reiniciar" at bounding box center [1173, 467] width 66 height 25
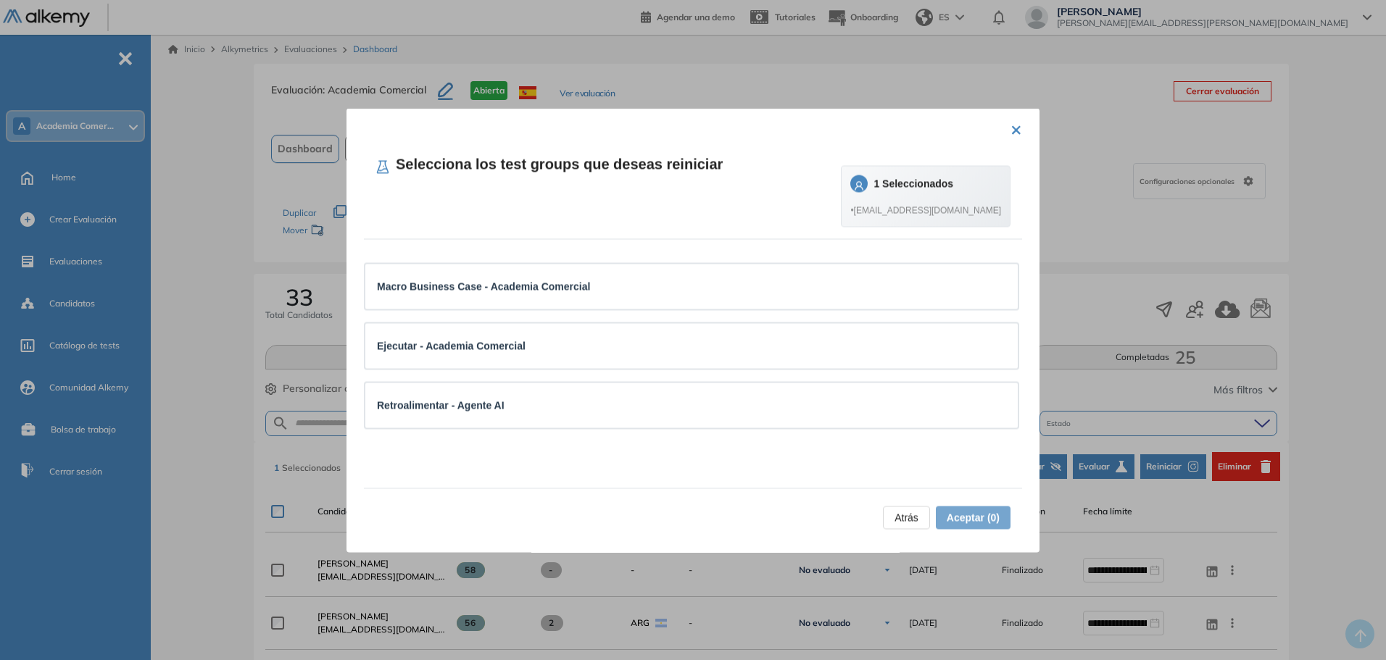
click at [895, 513] on span "Atrás" at bounding box center [907, 518] width 24 height 16
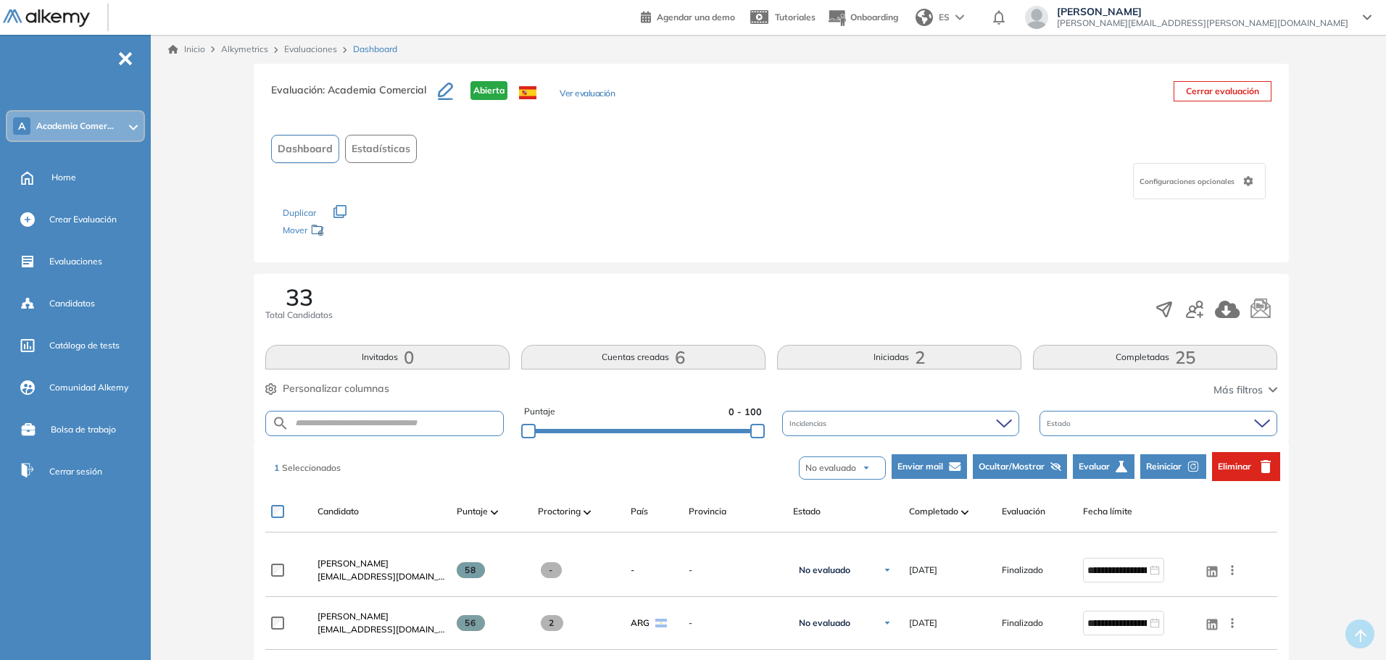
click at [1290, 15] on span "Lucas Ruiz" at bounding box center [1202, 12] width 291 height 12
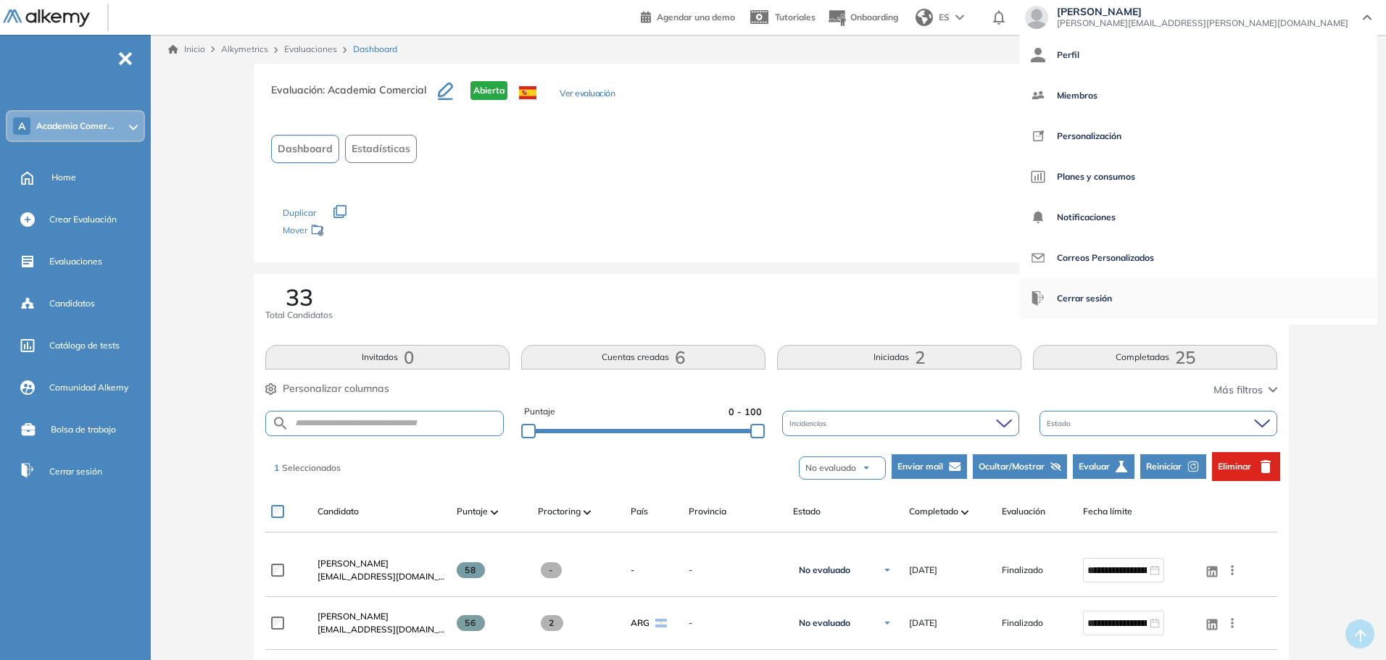
click at [1112, 299] on span "Cerrar sesión" at bounding box center [1084, 298] width 55 height 35
